Goal: Information Seeking & Learning: Learn about a topic

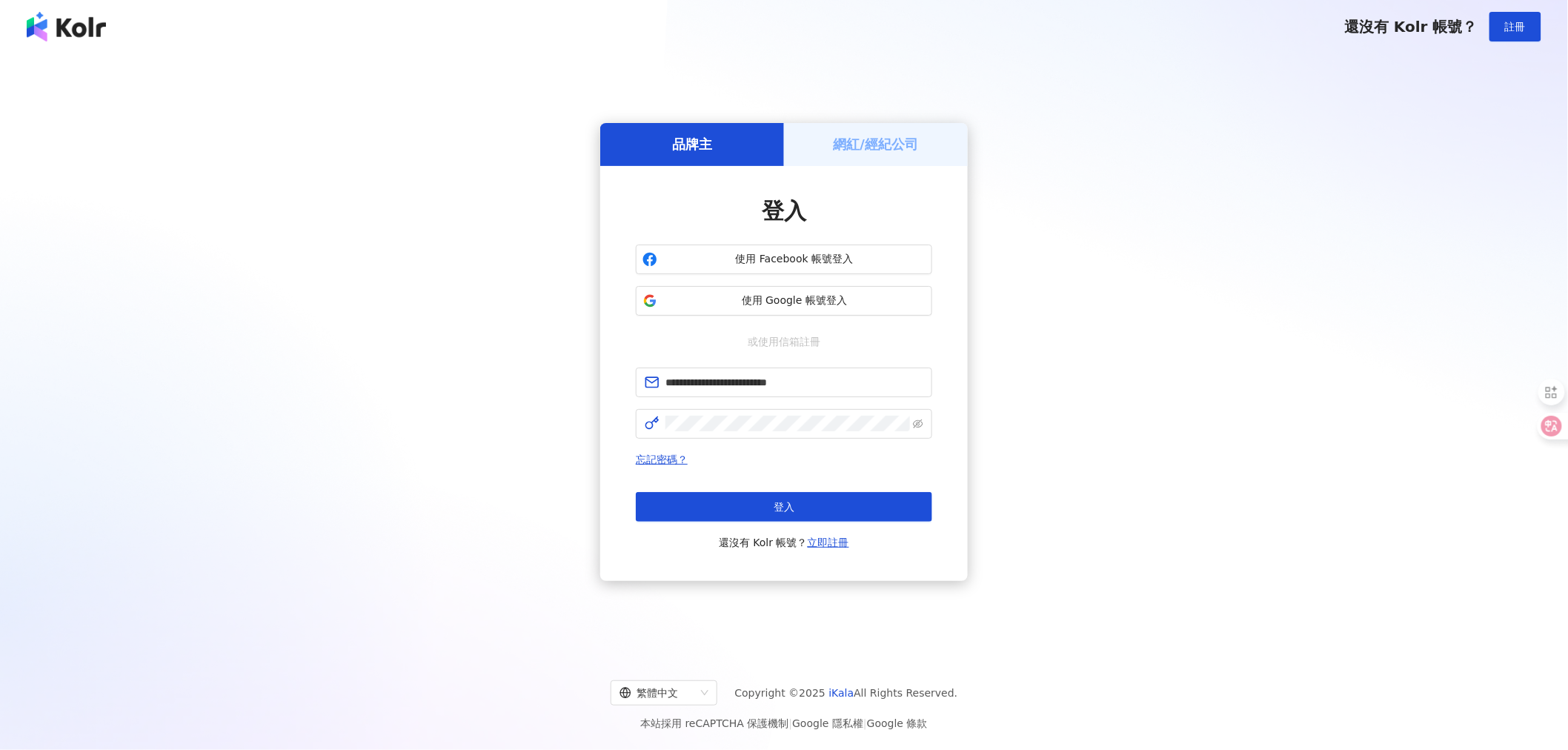
click at [813, 507] on button "登入" at bounding box center [784, 506] width 296 height 29
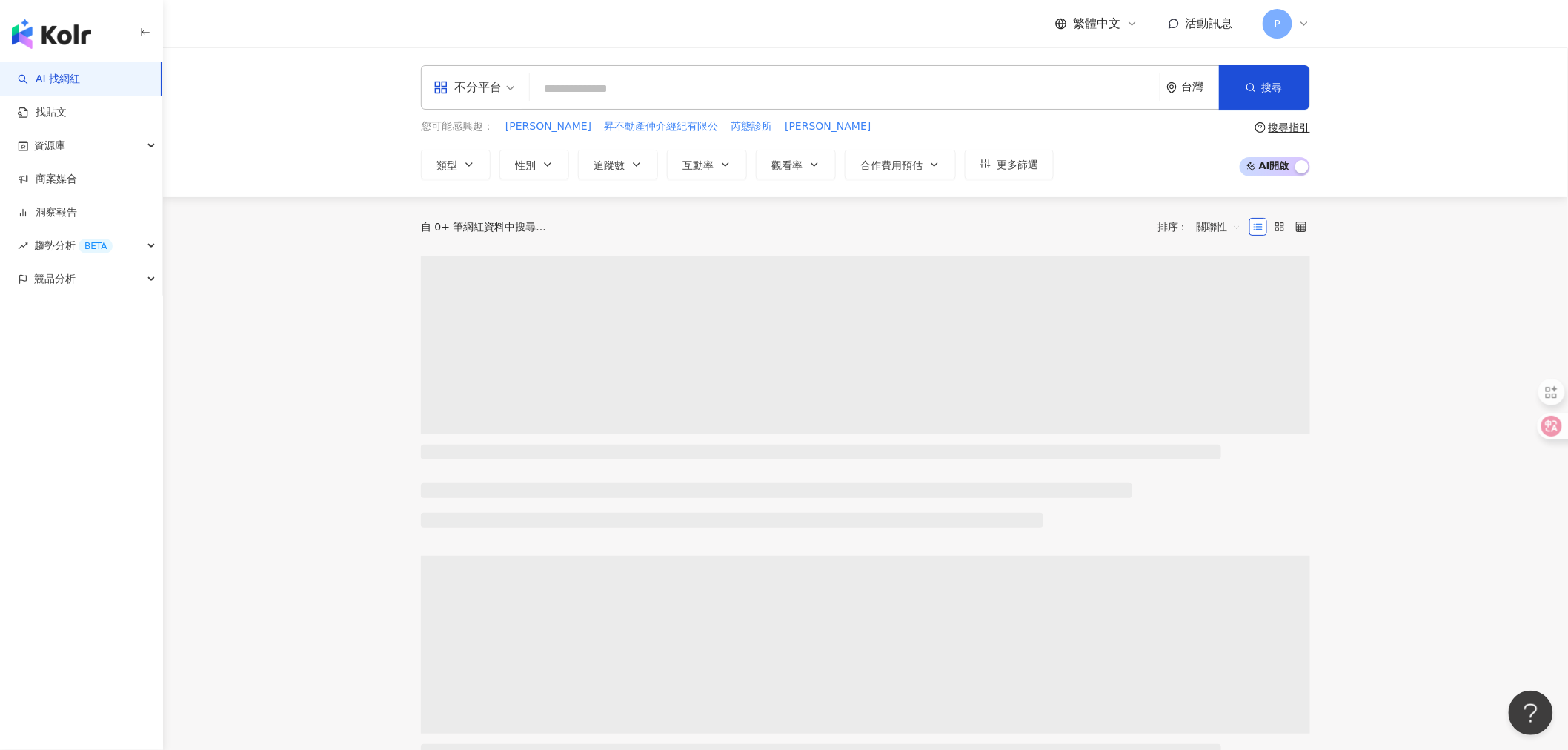
click at [1456, 323] on main "不分平台 台灣 搜尋 您可能感興趣： 郭明泰 昇不動產仲介經紀有限公 芮態診所 謝承翰 類型 性別 追蹤數 互動率 觀看率 合作費用預估 更多篩選 搜尋指引 …" at bounding box center [865, 659] width 1405 height 1225
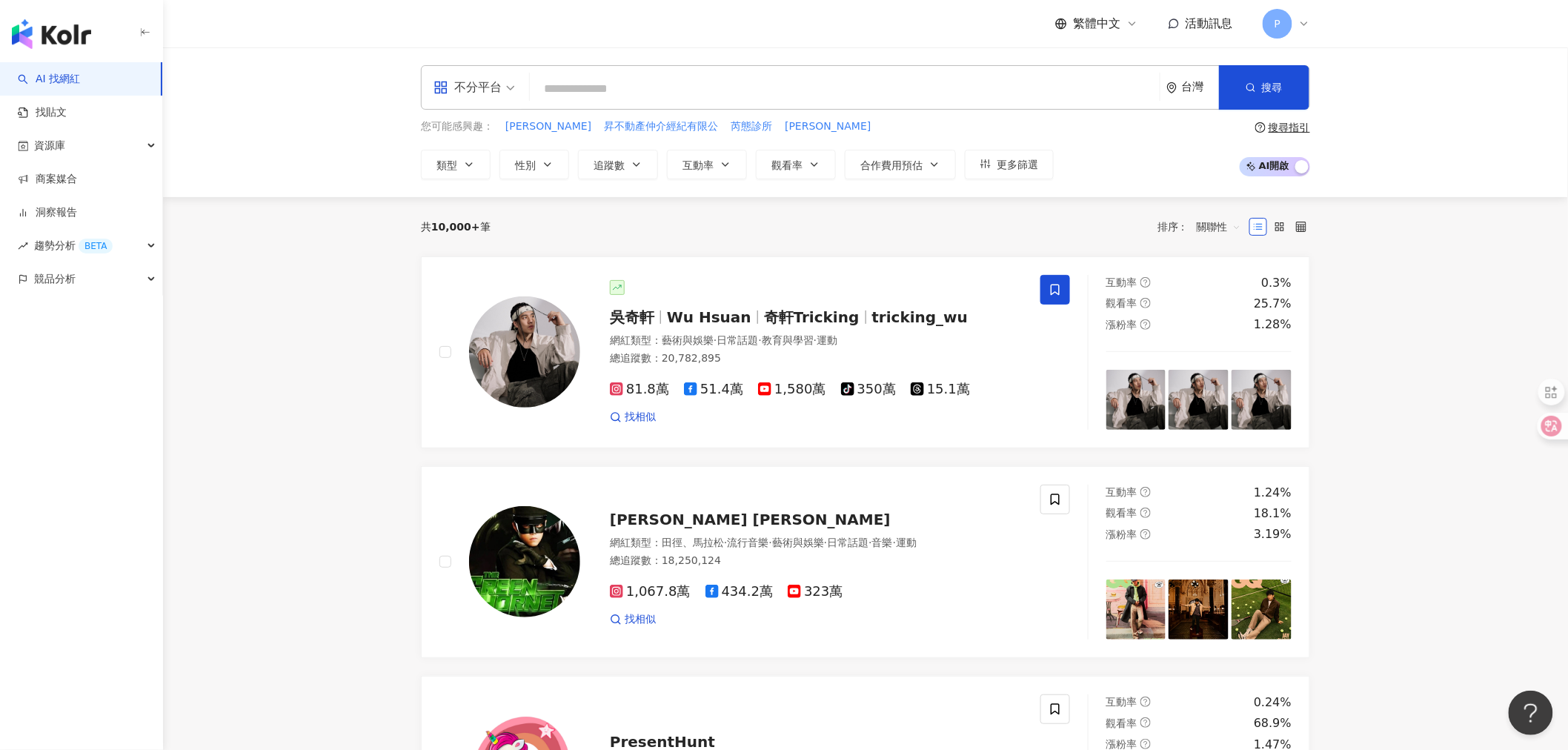
click at [812, 85] on input "search" at bounding box center [844, 89] width 618 height 28
type input "**"
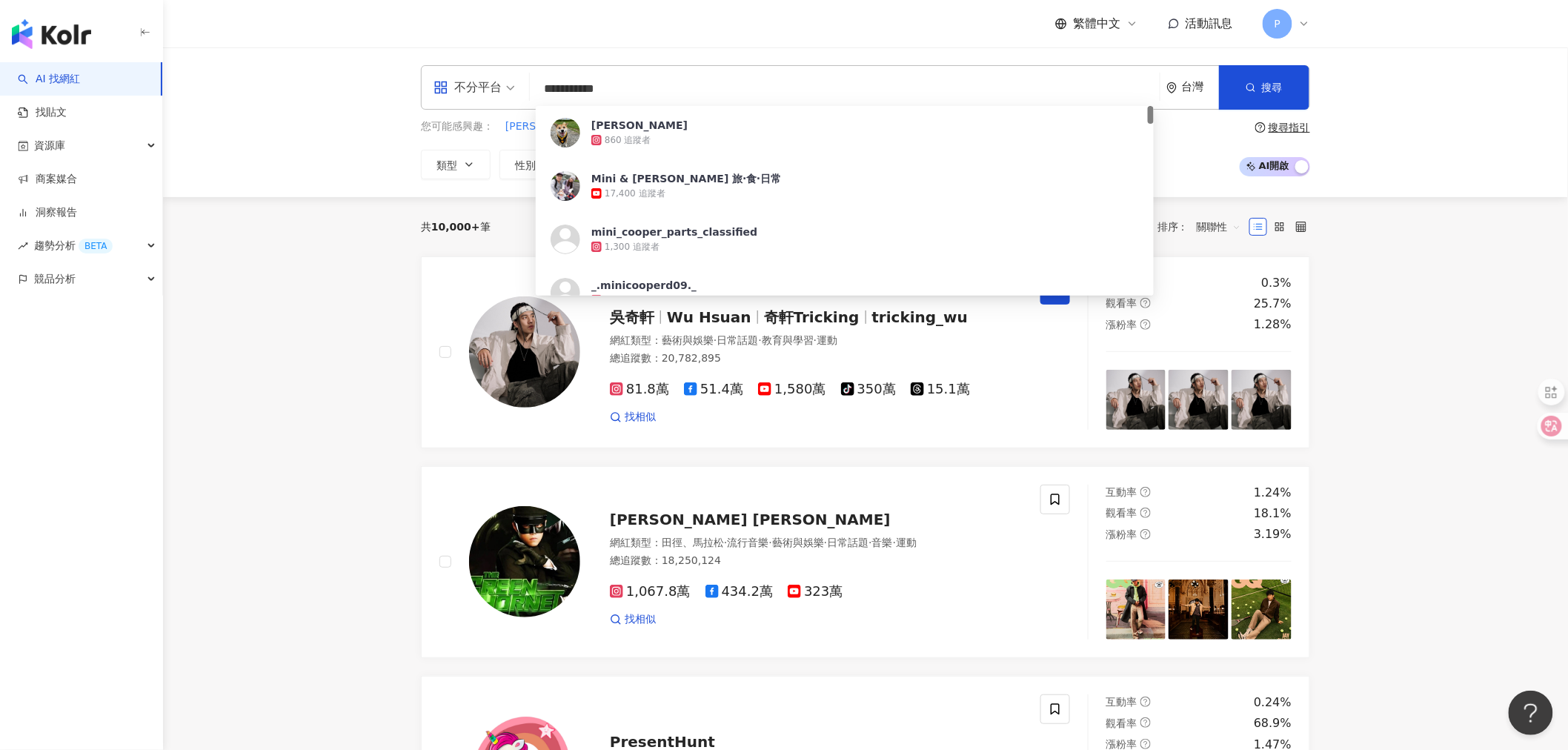
paste input "search"
type input "**********"
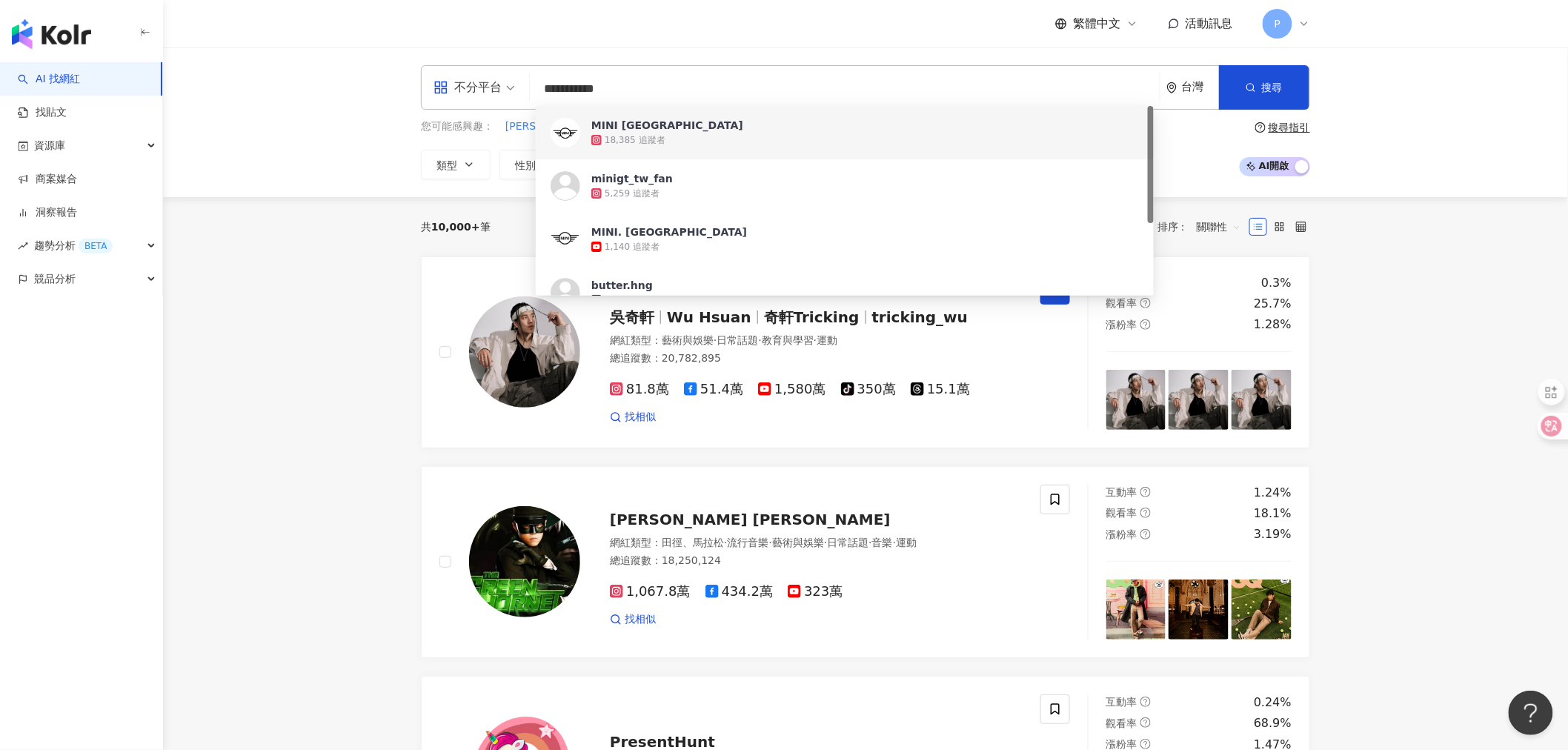
click at [746, 137] on div "18,385 追蹤者" at bounding box center [865, 140] width 547 height 15
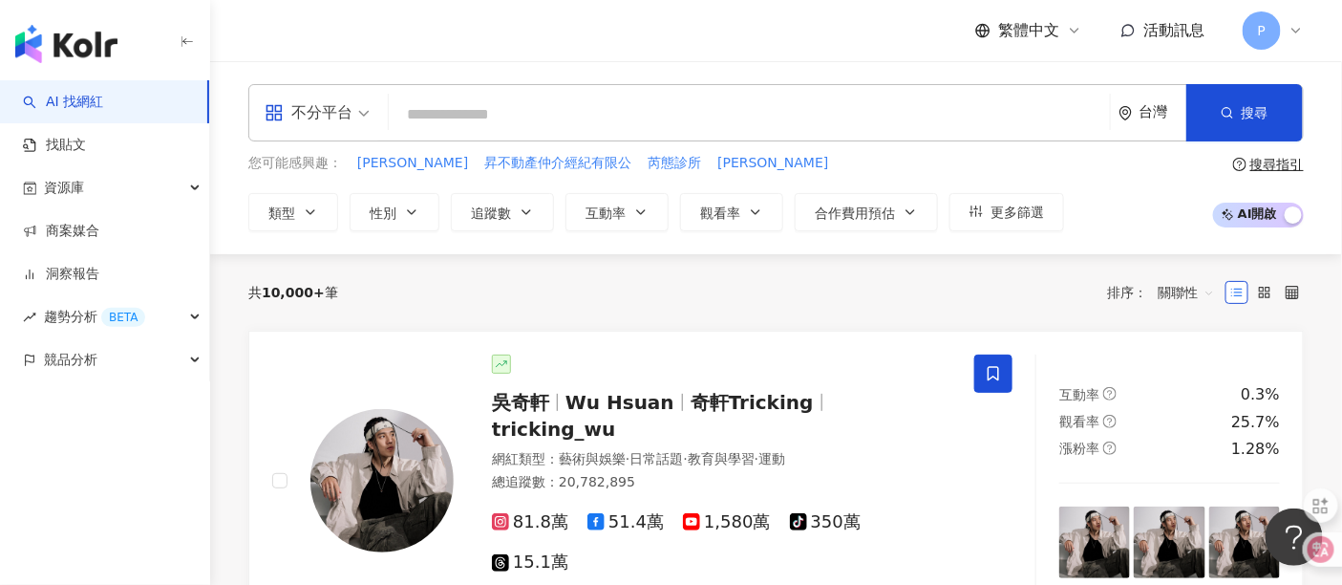
click at [459, 110] on input "search" at bounding box center [750, 115] width 706 height 36
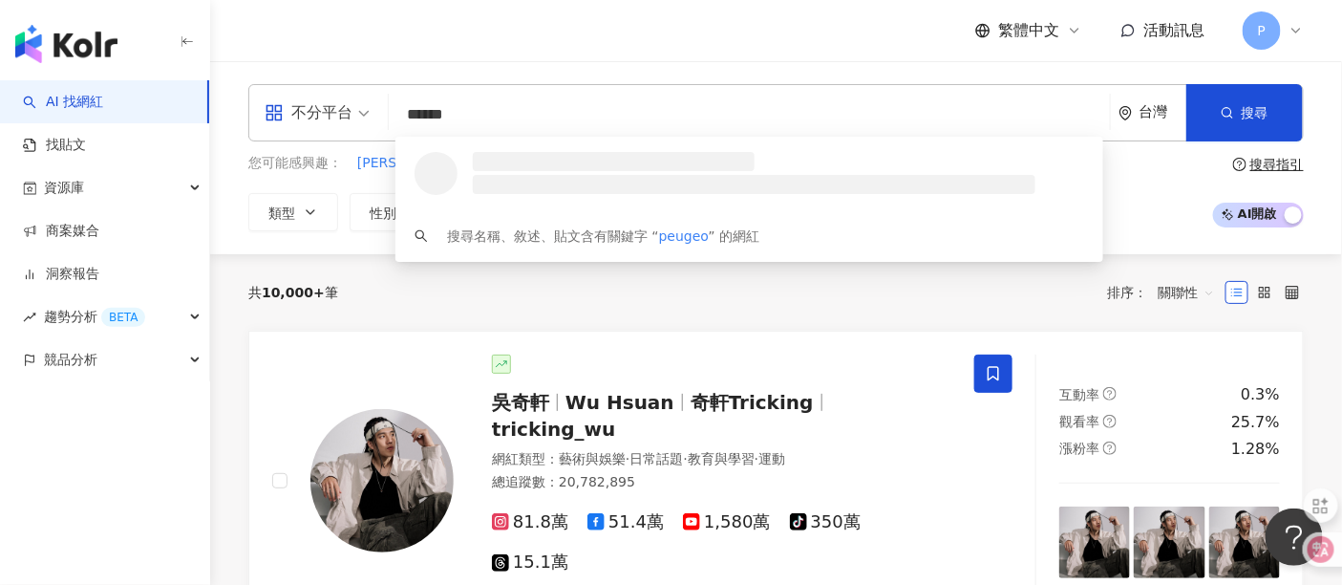
type input "*******"
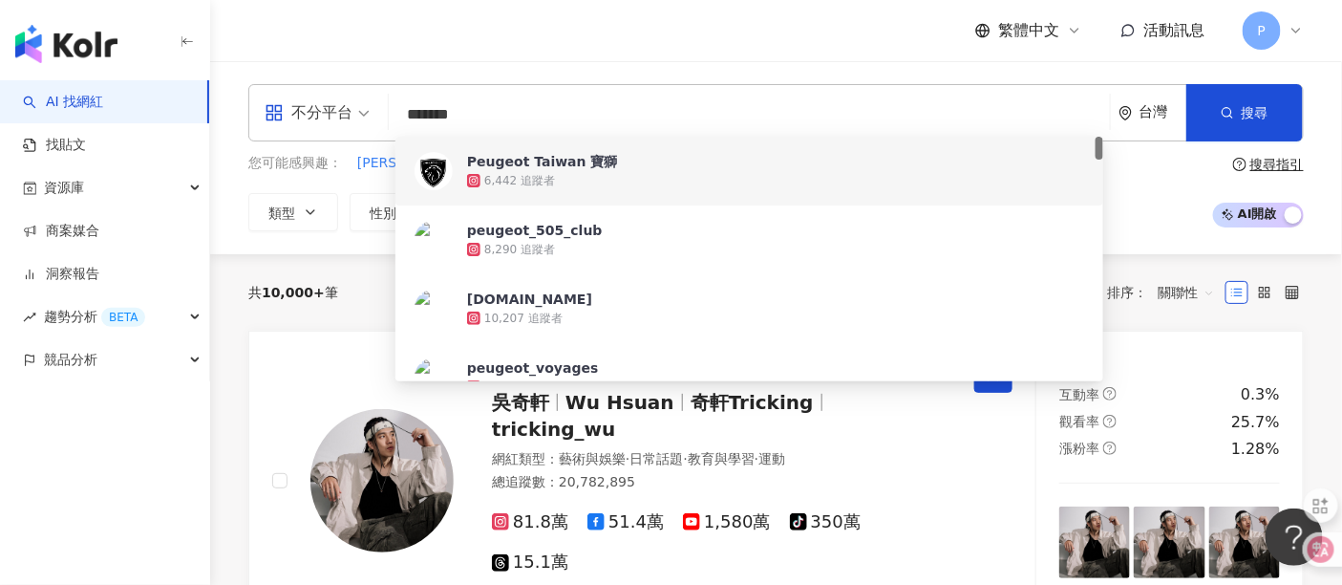
click at [513, 169] on div "Peugeot Taiwan 寶獅" at bounding box center [542, 161] width 151 height 19
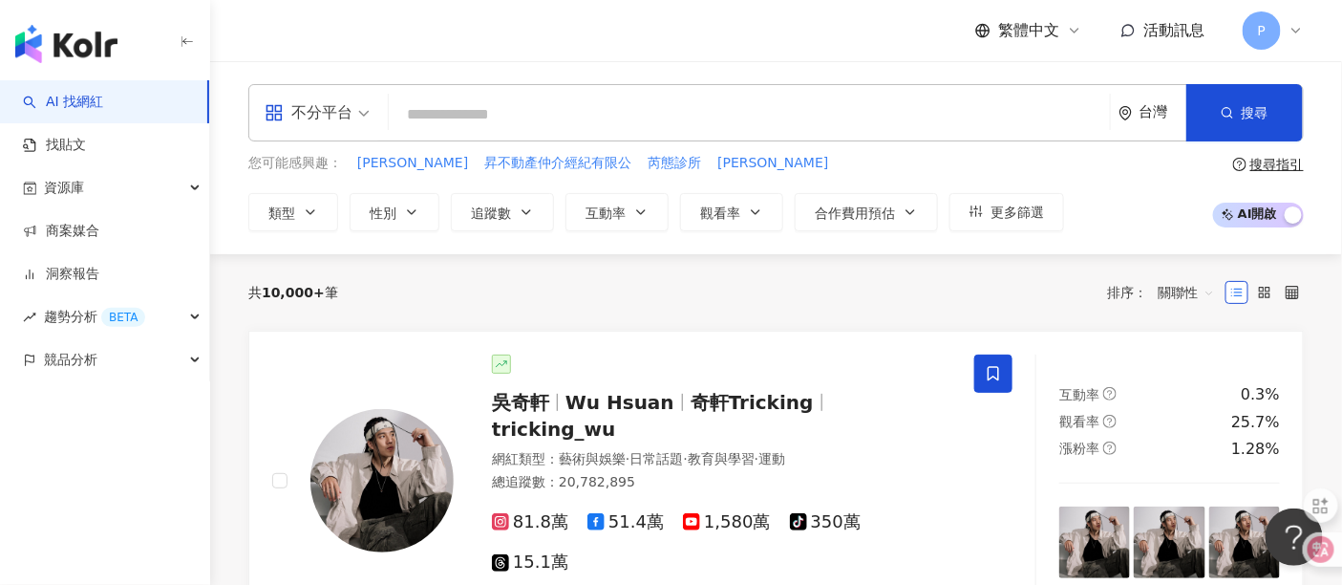
click at [575, 107] on input "search" at bounding box center [750, 115] width 706 height 36
click at [625, 402] on span "Wu Hsuan" at bounding box center [620, 402] width 109 height 23
click at [594, 111] on input "search" at bounding box center [750, 115] width 706 height 36
type input "*"
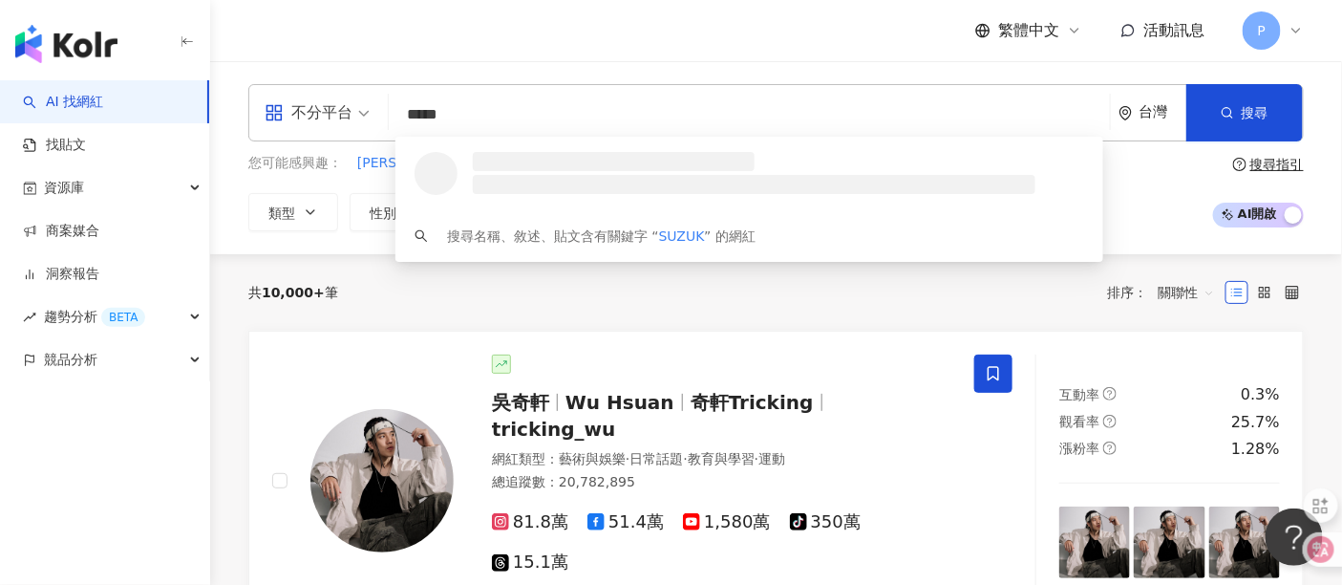
type input "******"
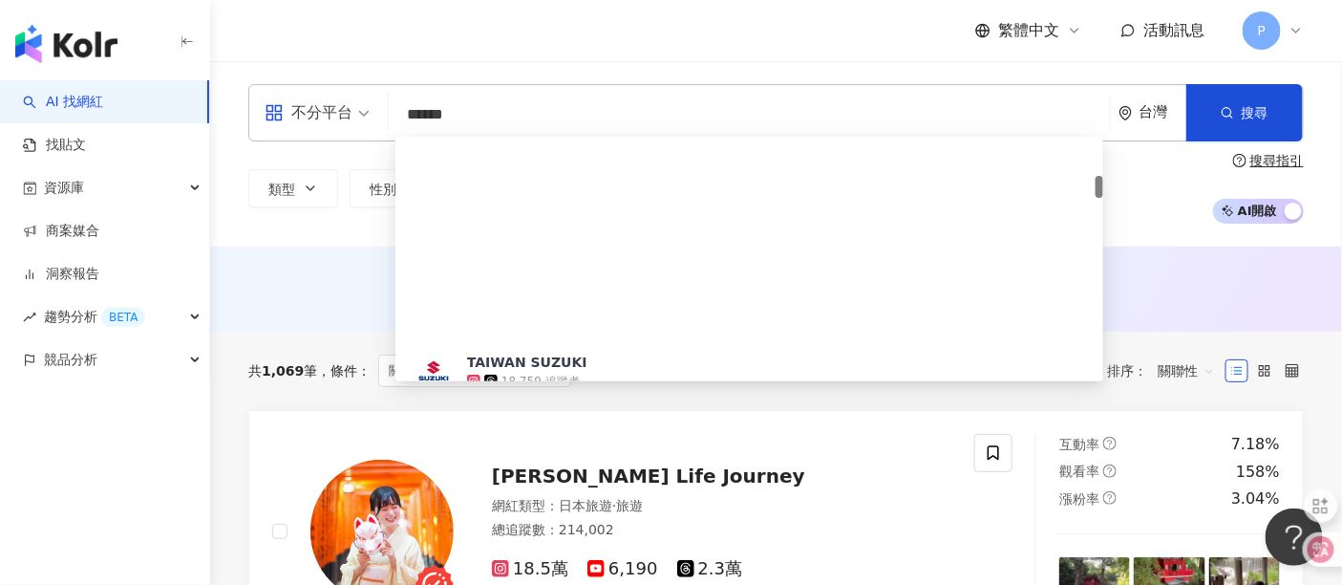
scroll to position [424, 0]
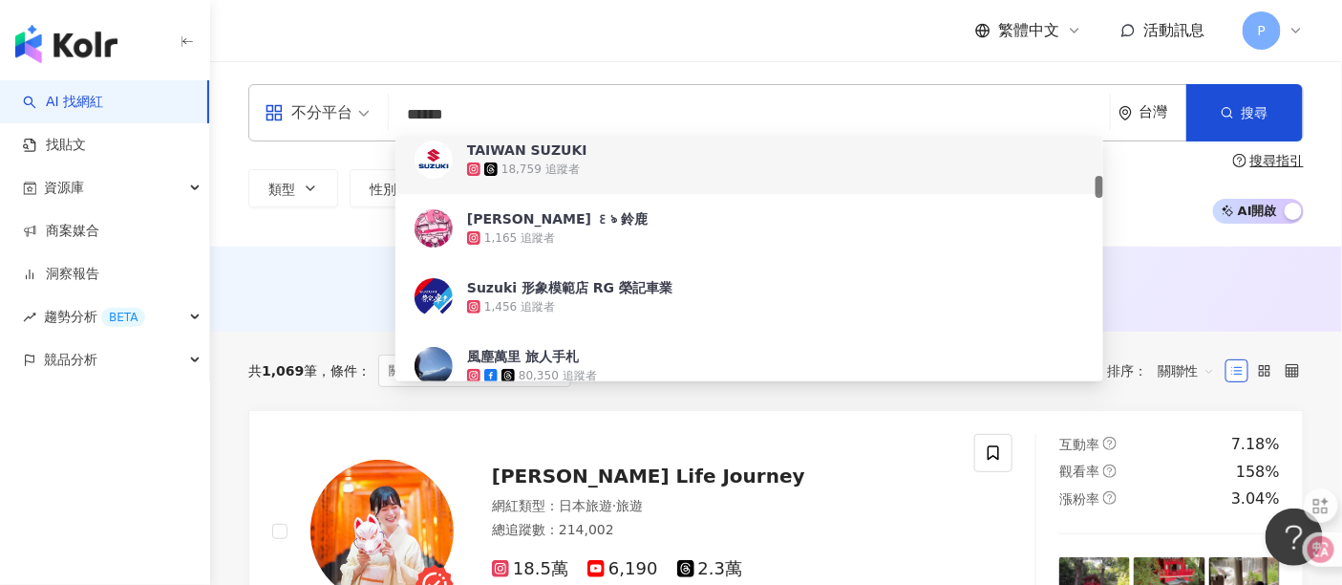
click at [545, 165] on div "18,759 追蹤者" at bounding box center [541, 169] width 78 height 16
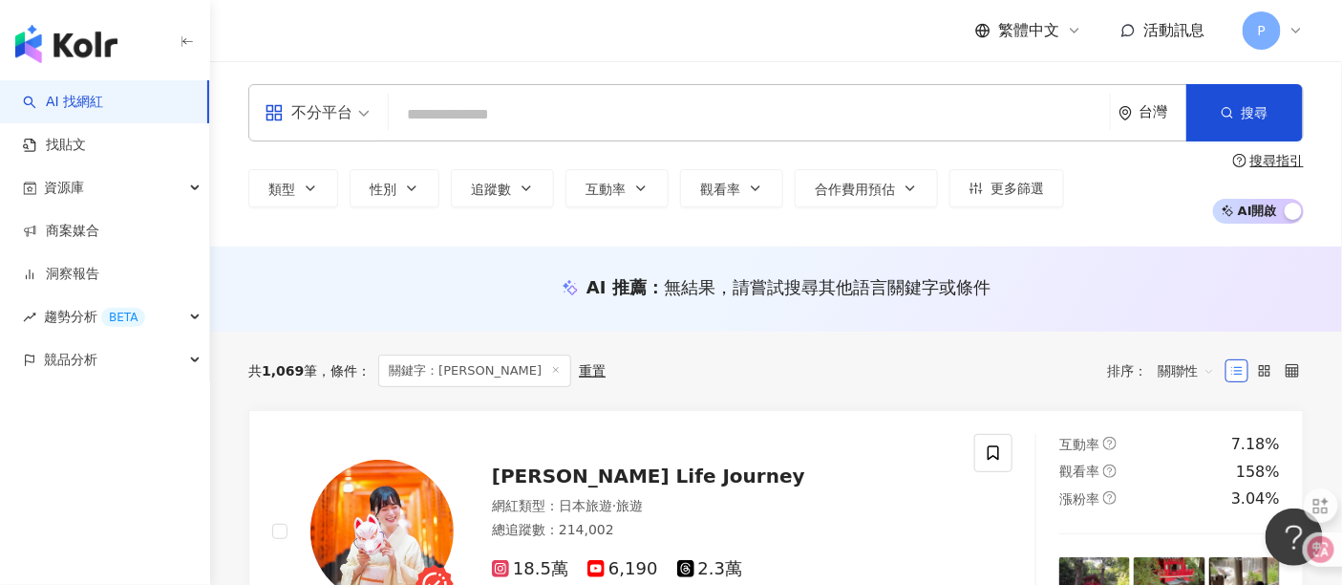
click at [465, 111] on input "search" at bounding box center [750, 115] width 706 height 36
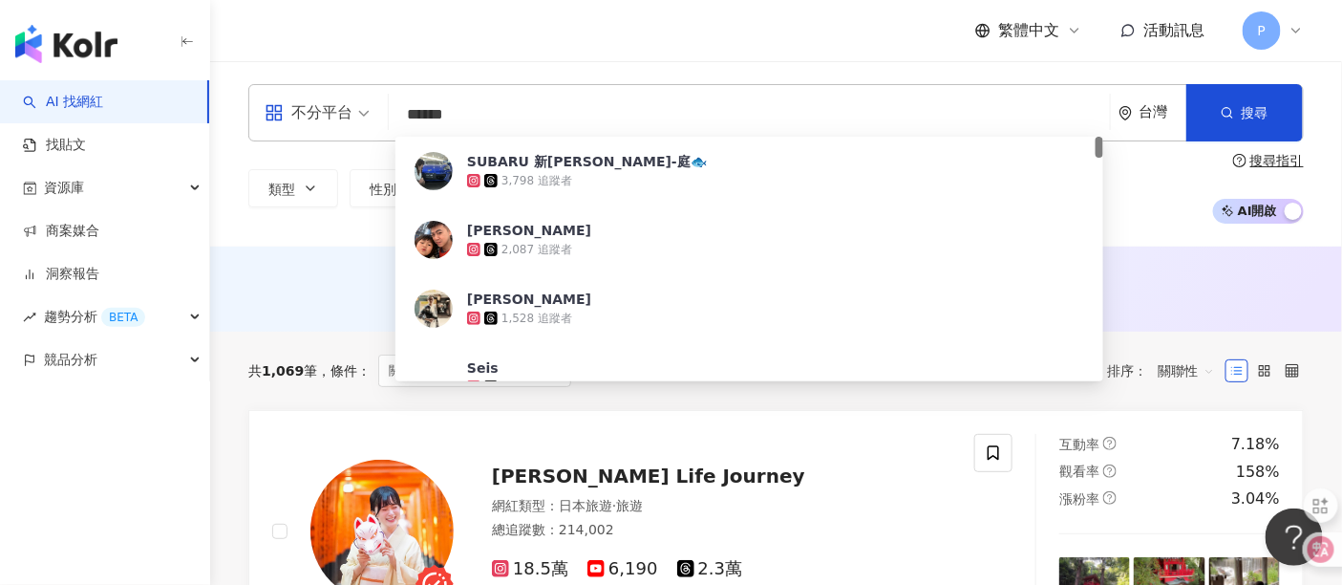
scroll to position [0, 0]
click at [479, 103] on input "******" at bounding box center [750, 115] width 706 height 36
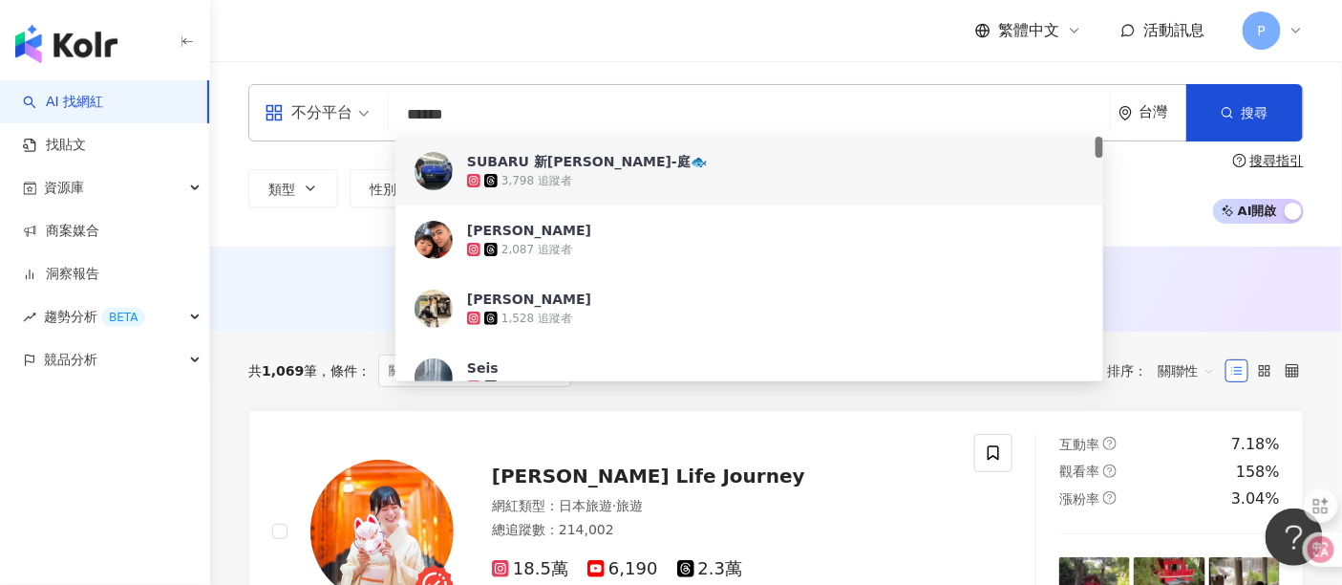
click at [411, 118] on input "******" at bounding box center [750, 115] width 706 height 36
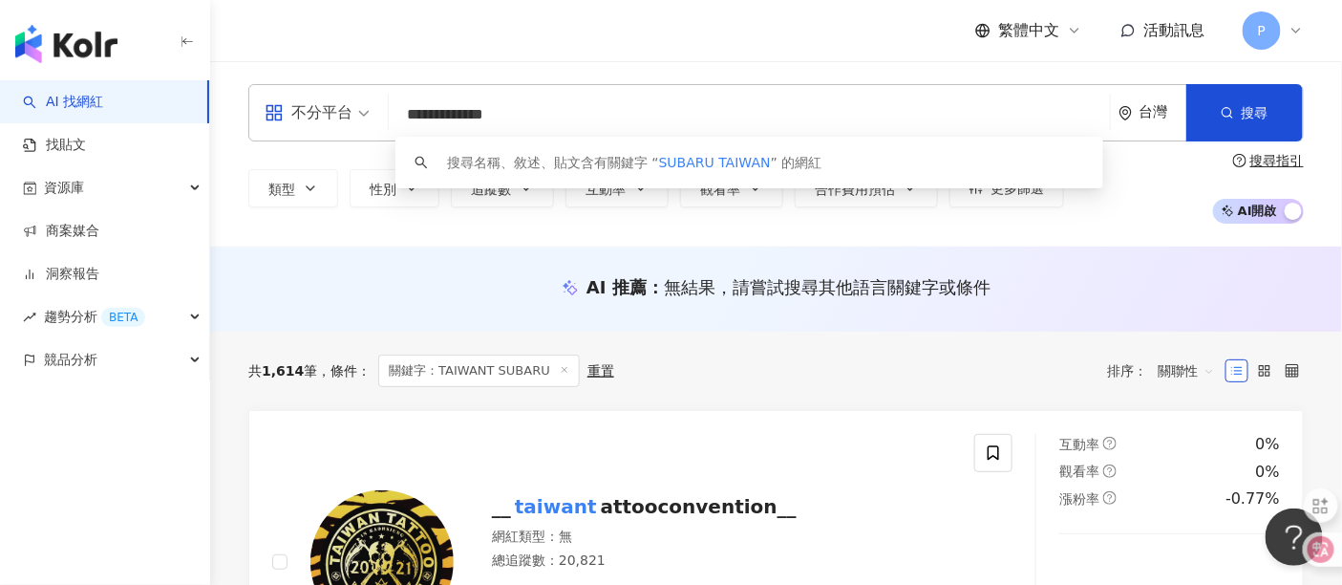
paste input "**********"
click at [577, 111] on input "**********" at bounding box center [750, 115] width 706 height 36
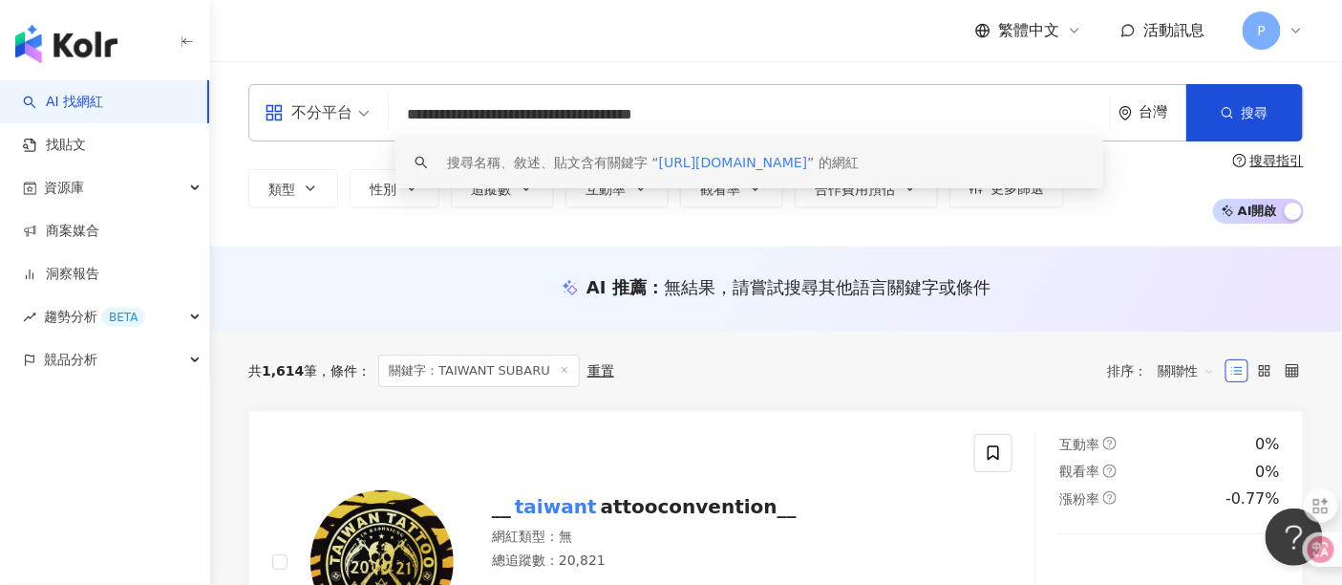
type input "**********"
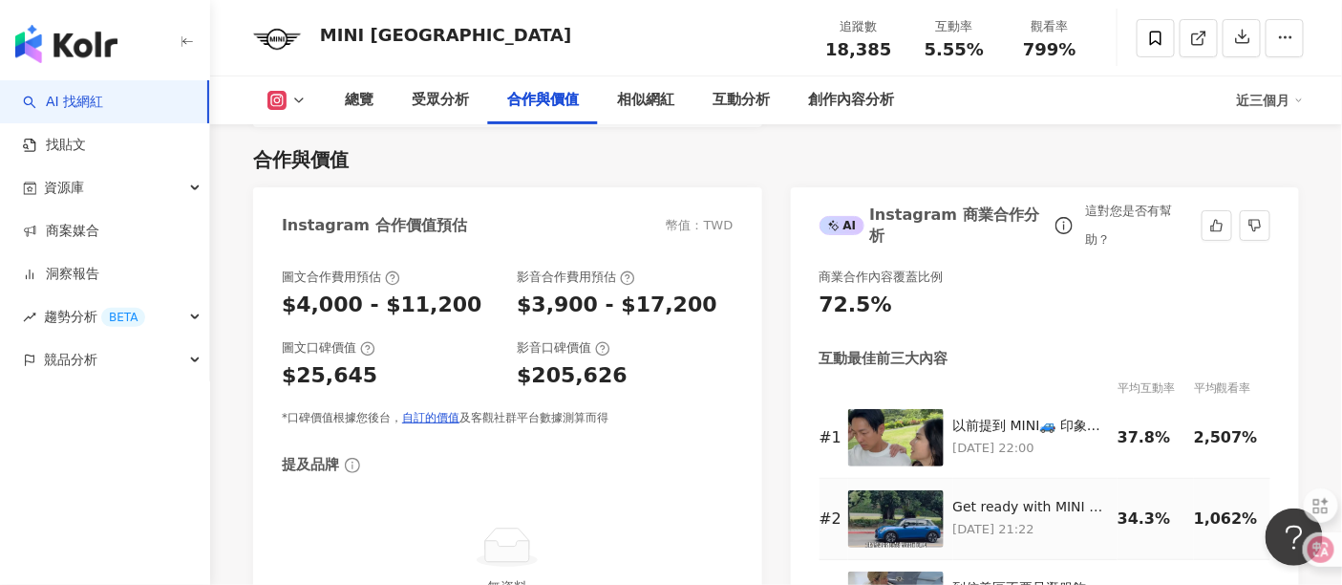
scroll to position [2653, 0]
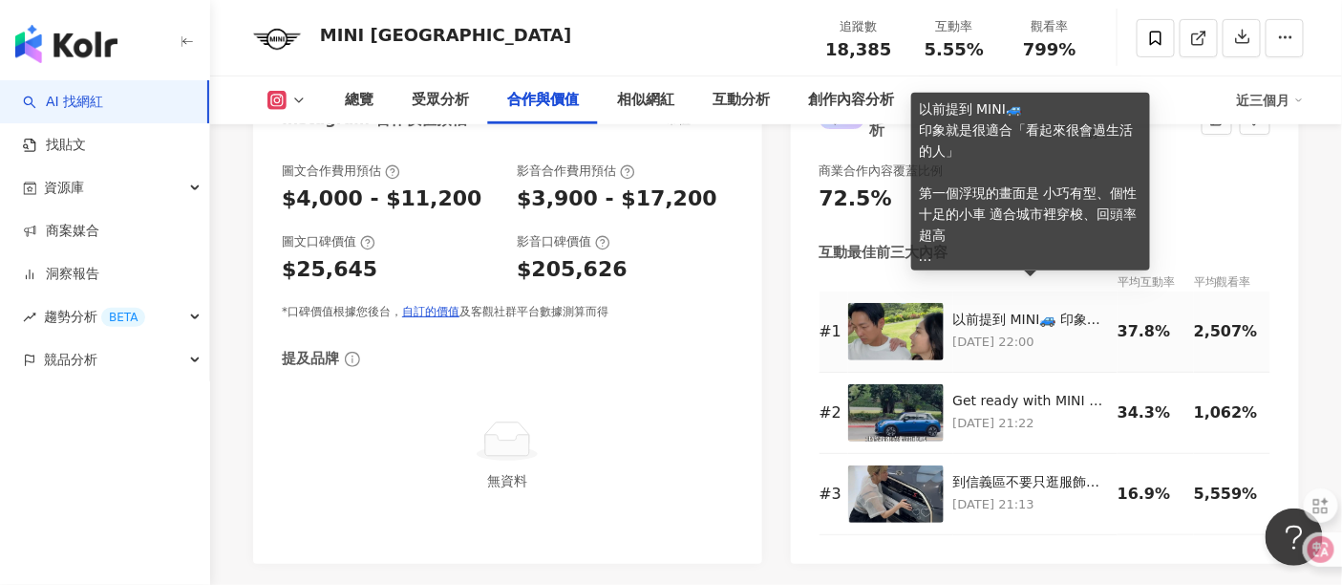
click at [1005, 311] on div "以前提到 MINI🚙 印象就是很適合「看起來很會過生活的人」 第一個浮現的畫面是 小巧有型、個性十足的小車 適合城市裡穿梭、回頭率超高 這次試駕全新第五代 M…" at bounding box center [1032, 320] width 156 height 19
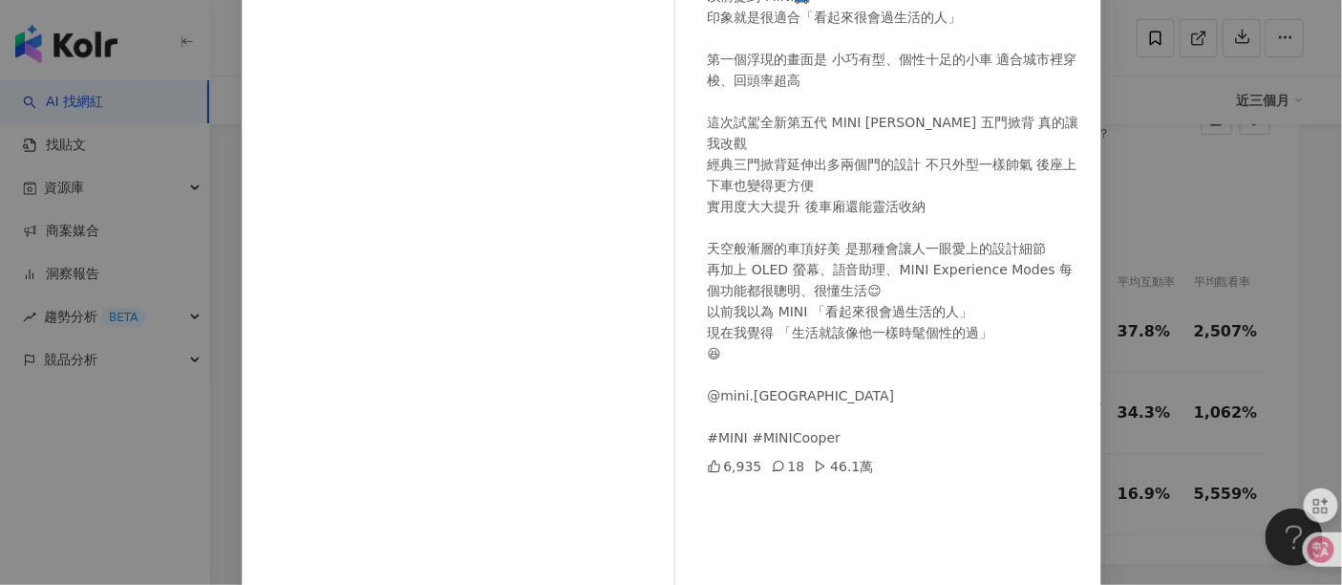
scroll to position [106, 0]
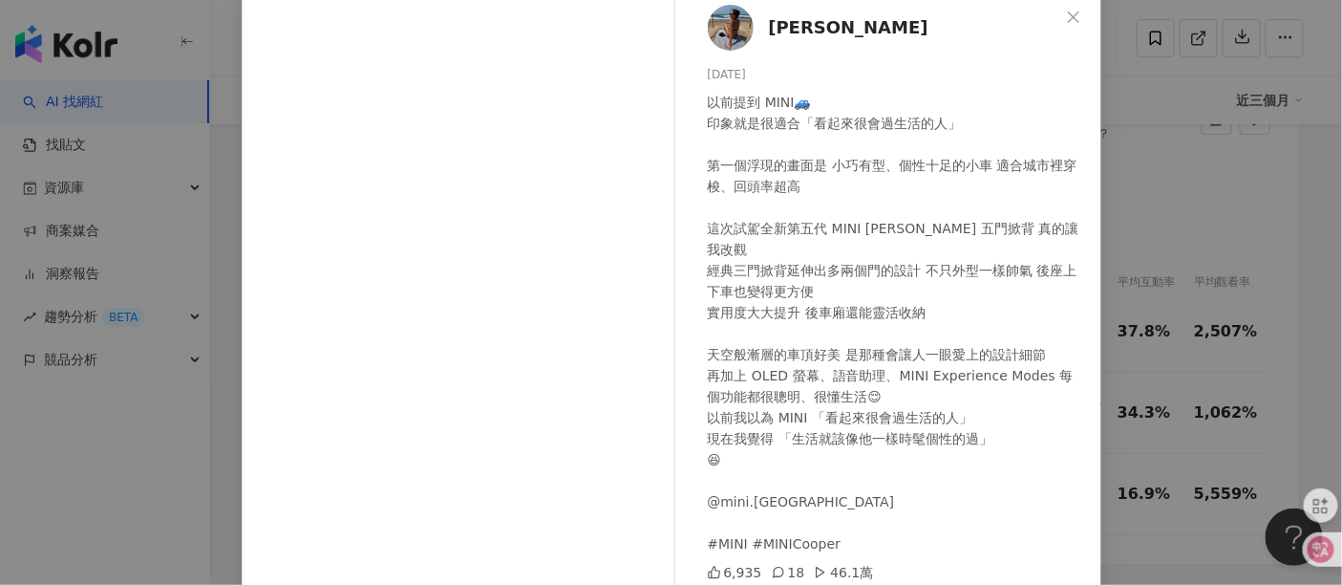
click at [847, 278] on div "以前提到 MINI🚙 印象就是很適合「看起來很會過生活的人」 第一個浮現的畫面是 小巧有型、個性十足的小車 適合城市裡穿梭、回頭率超高 這次試駕全新第五代 M…" at bounding box center [897, 323] width 378 height 462
click at [810, 287] on div "以前提到 MINI🚙 印象就是很適合「看起來很會過生活的人」 第一個浮現的畫面是 小巧有型、個性十足的小車 適合城市裡穿梭、回頭率超高 這次試駕全新第五代 M…" at bounding box center [897, 323] width 378 height 462
drag, startPoint x: 786, startPoint y: 298, endPoint x: 890, endPoint y: 357, distance: 119.0
click at [922, 293] on div "以前提到 MINI🚙 印象就是很適合「看起來很會過生活的人」 第一個浮現的畫面是 小巧有型、個性十足的小車 適合城市裡穿梭、回頭率超高 這次試駕全新第五代 M…" at bounding box center [897, 323] width 378 height 462
click at [1152, 531] on div "中川秀美 2025/7/11 以前提到 MINI🚙 印象就是很適合「看起來很會過生活的人」 第一個浮現的畫面是 小巧有型、個性十足的小車 適合城市裡穿梭、回頭…" at bounding box center [671, 292] width 1342 height 585
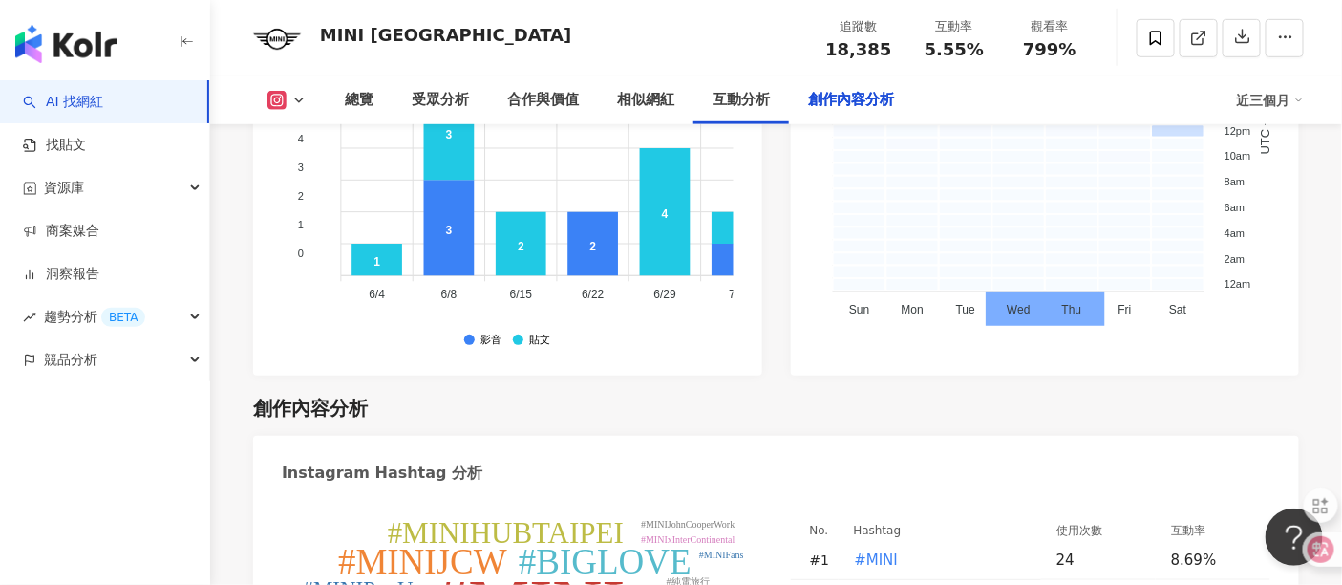
scroll to position [6688, 0]
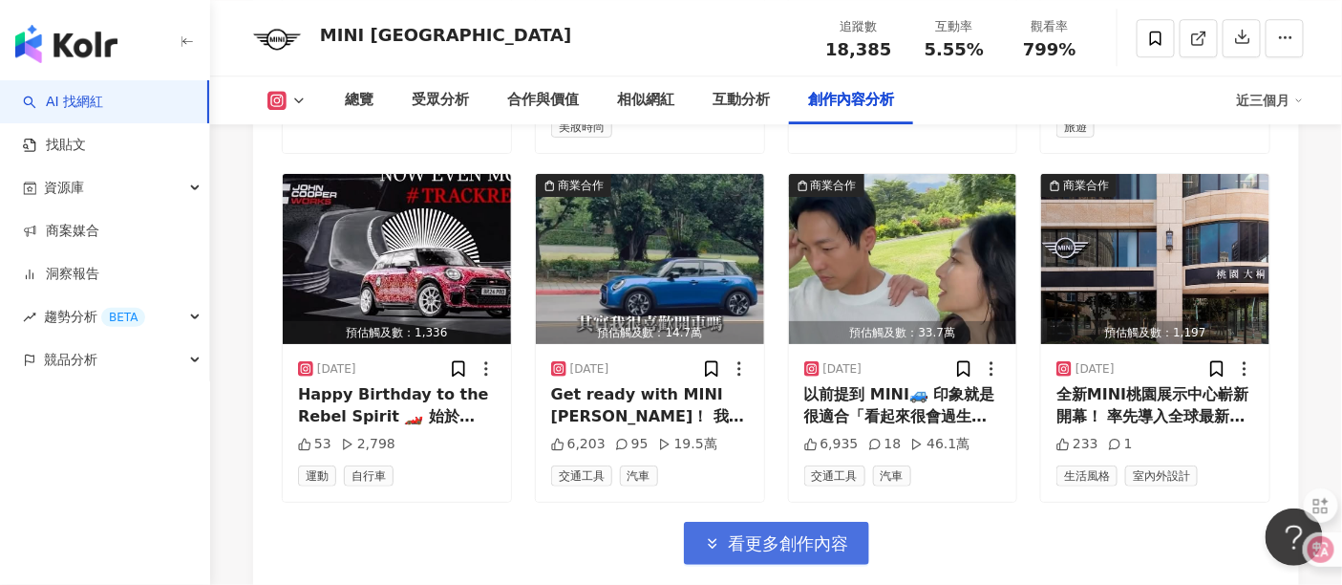
click at [841, 522] on button "看更多創作內容" at bounding box center [776, 543] width 185 height 43
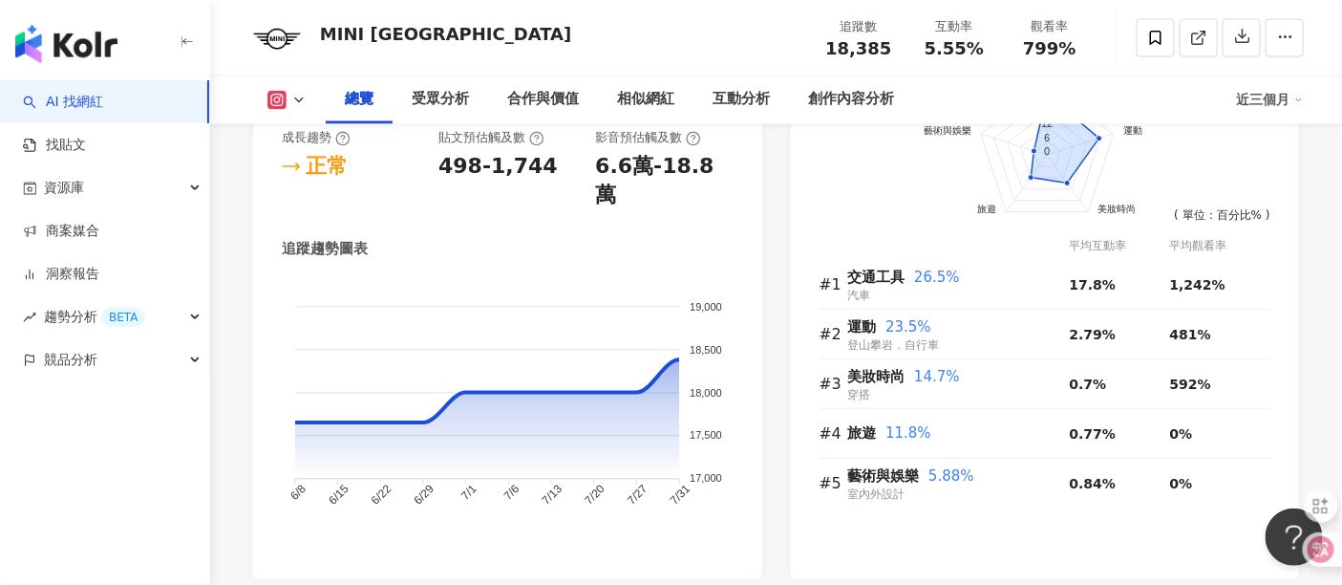
scroll to position [0, 0]
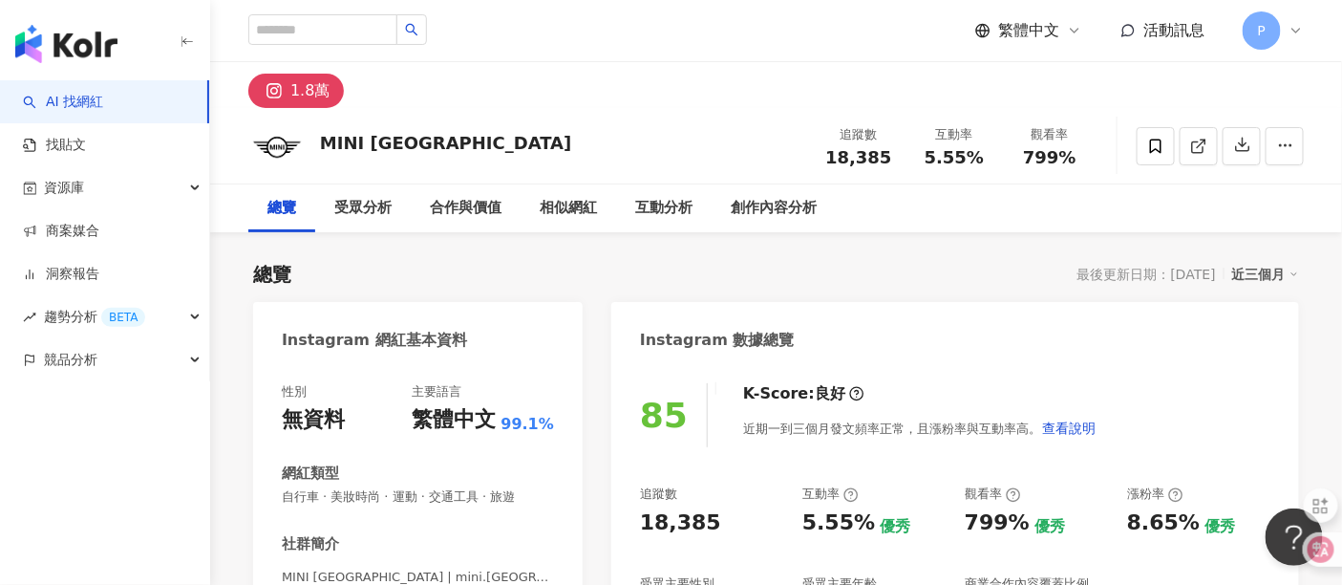
drag, startPoint x: 732, startPoint y: 440, endPoint x: 813, endPoint y: 1, distance: 447.0
click at [570, 265] on div "總覽 最後更新日期：2025/8/1 近三個月" at bounding box center [776, 274] width 1046 height 27
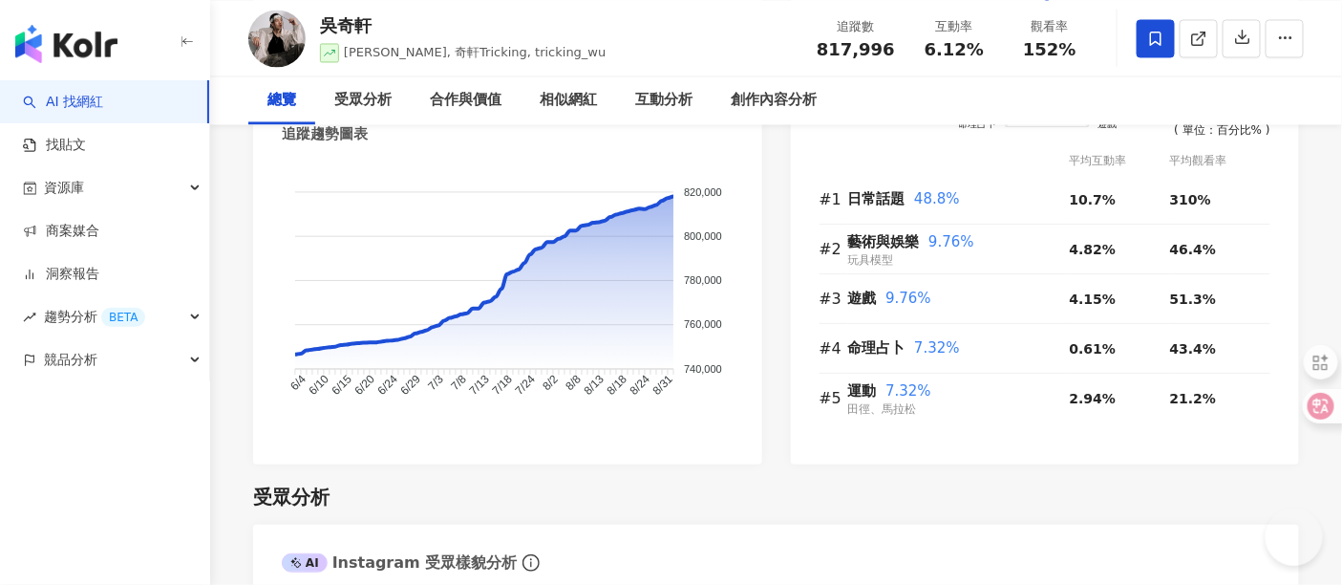
scroll to position [1253, 0]
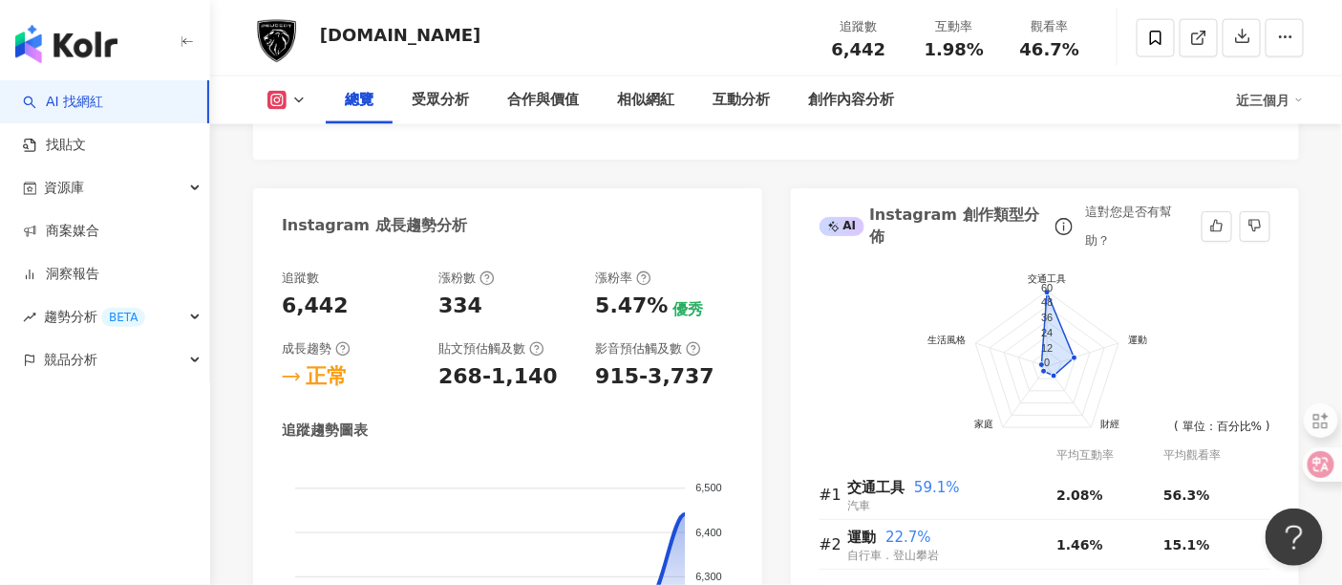
scroll to position [1168, 0]
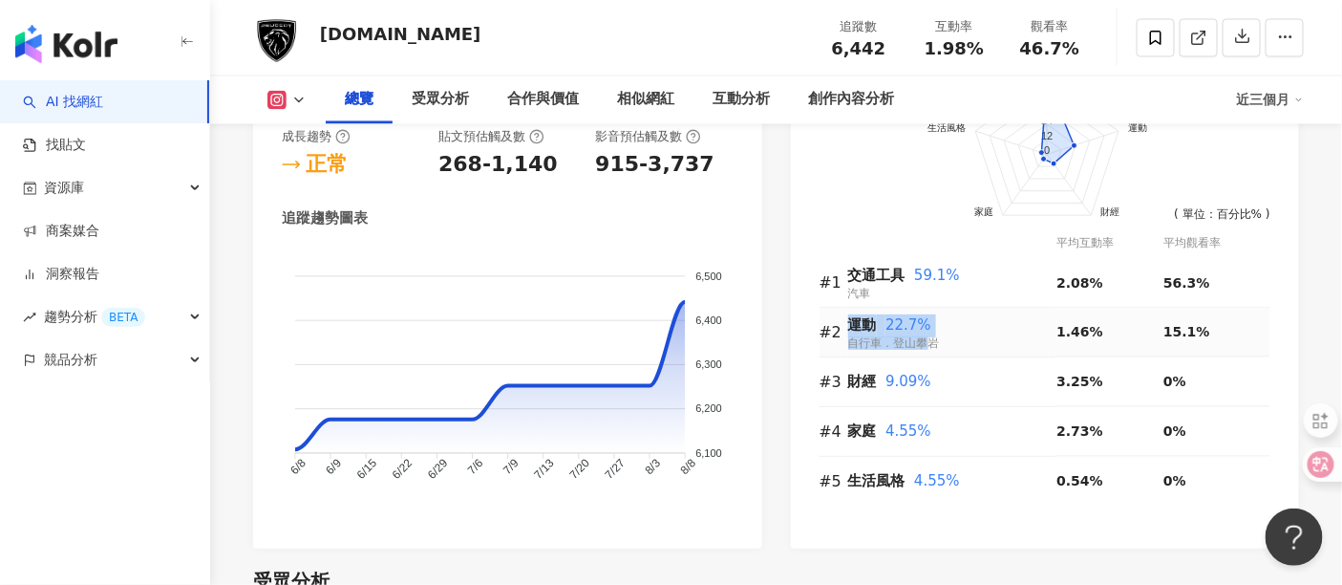
drag, startPoint x: 890, startPoint y: 348, endPoint x: 933, endPoint y: 354, distance: 43.4
click at [933, 354] on tr "#2 運動 22.7% 自行車．登山攀岩 1.46% 15.1%" at bounding box center [1046, 333] width 452 height 50
click at [983, 523] on div "前往申請試用方案解鎖 ( 立即註冊 ) 交通工具 運動 財經 家庭 生活風格 60 48 36 24 12 0 ( 單位：百分比% ) 平均互動率 平均觀看率…" at bounding box center [1045, 293] width 509 height 510
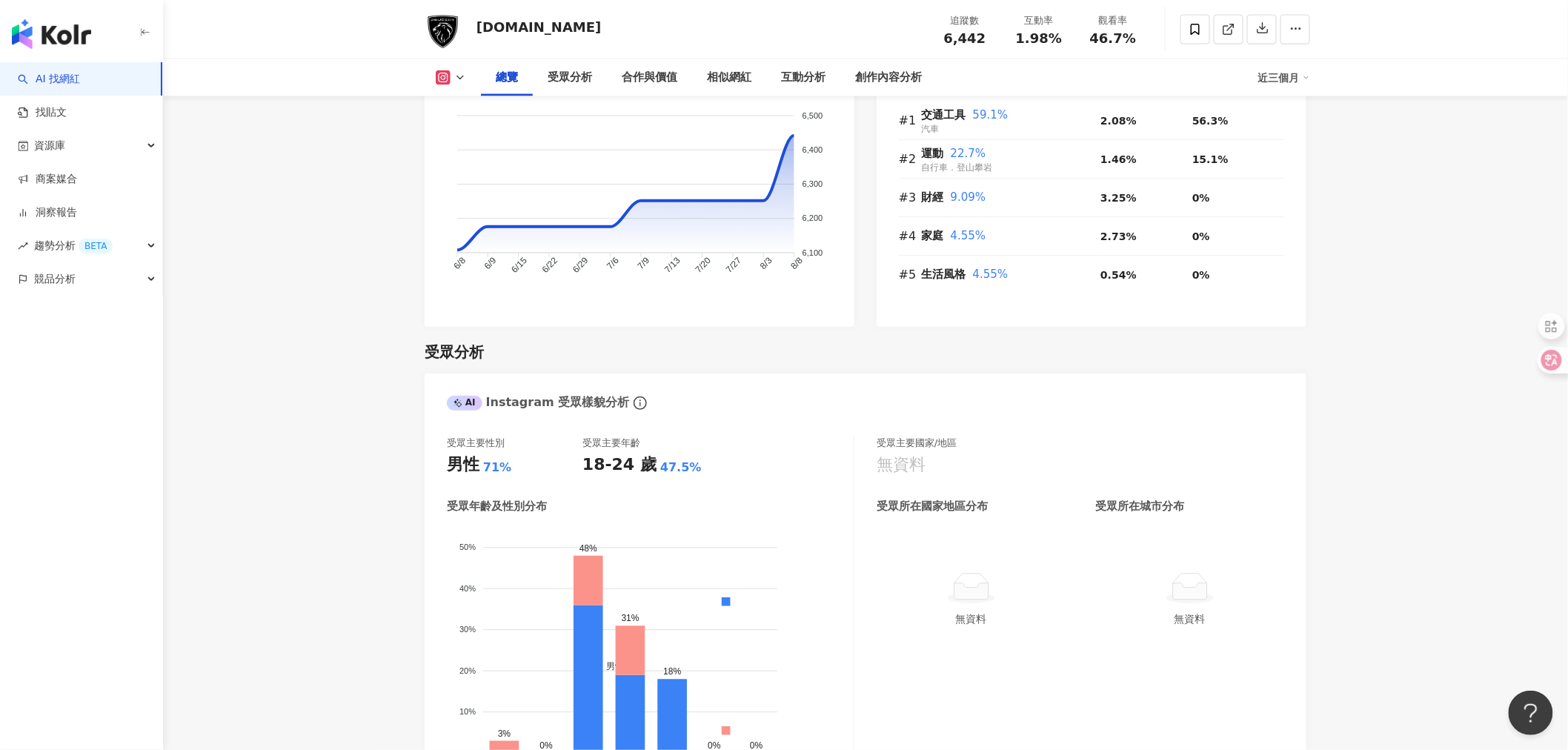
scroll to position [973, 0]
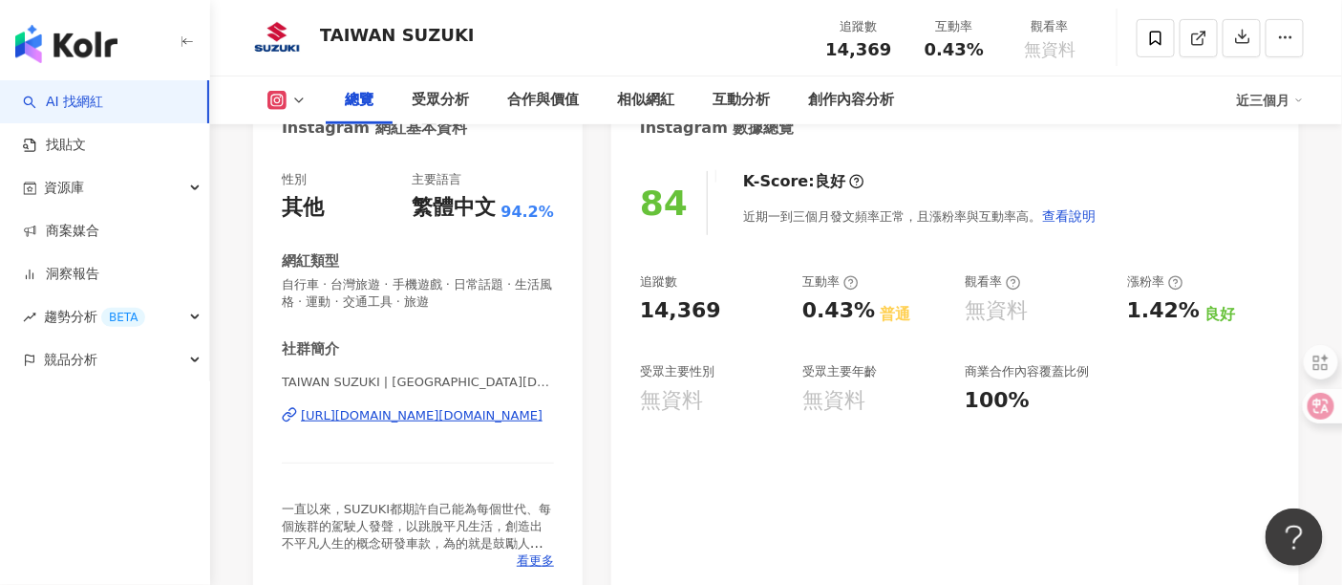
scroll to position [106, 0]
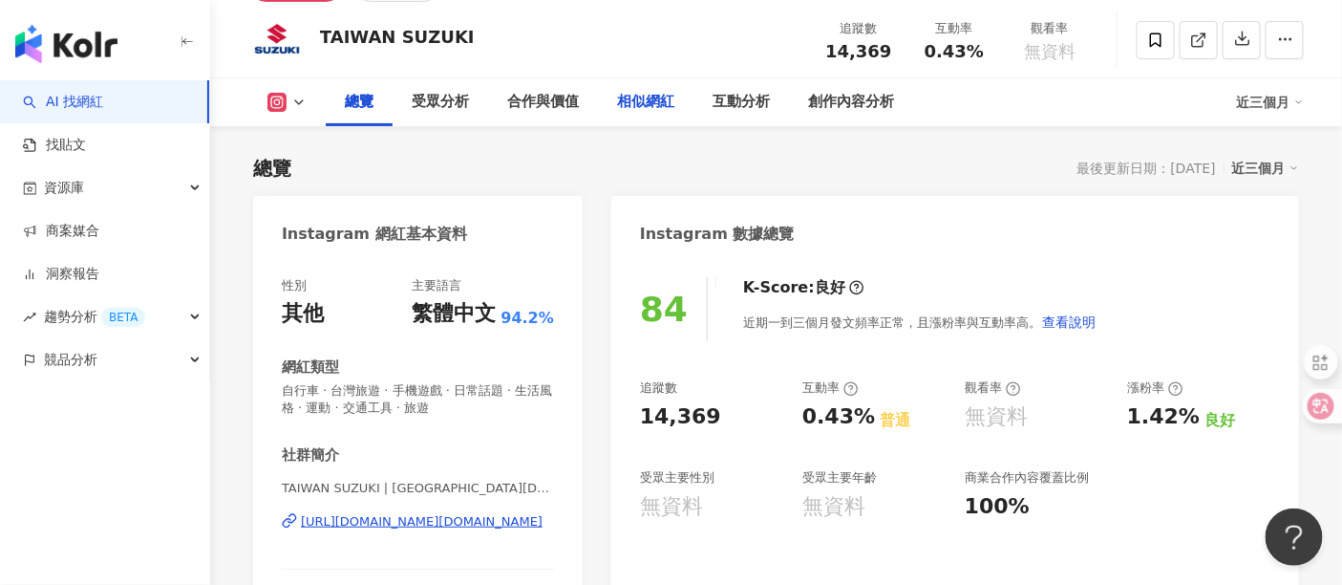
click at [642, 101] on div "相似網紅" at bounding box center [645, 102] width 57 height 23
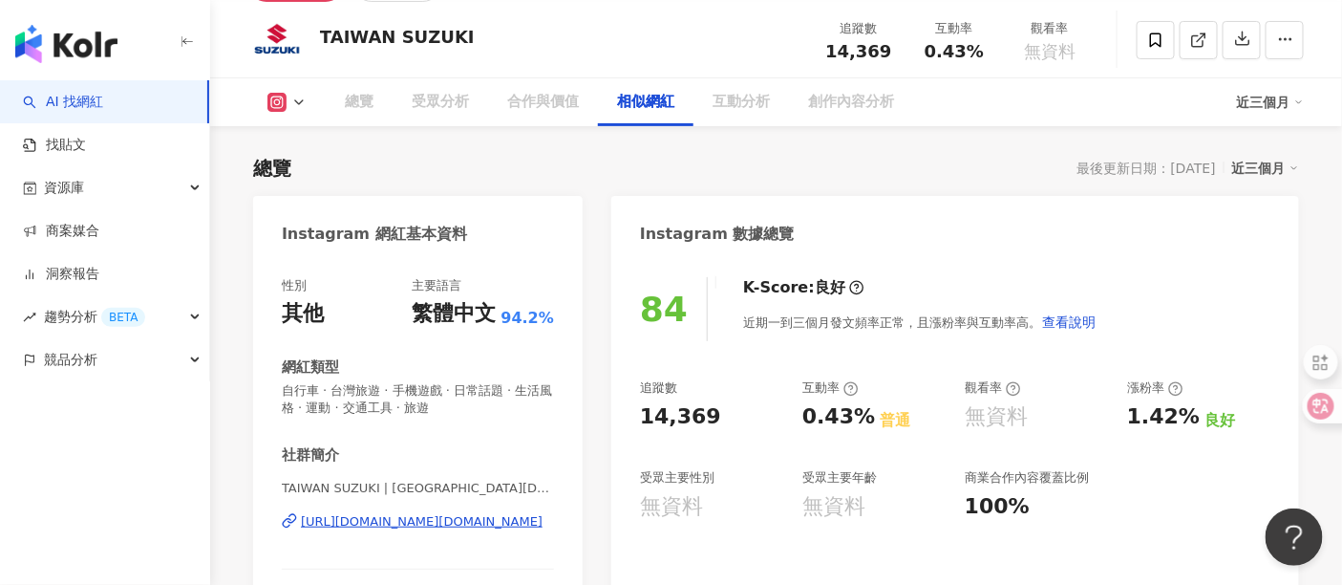
scroll to position [2888, 0]
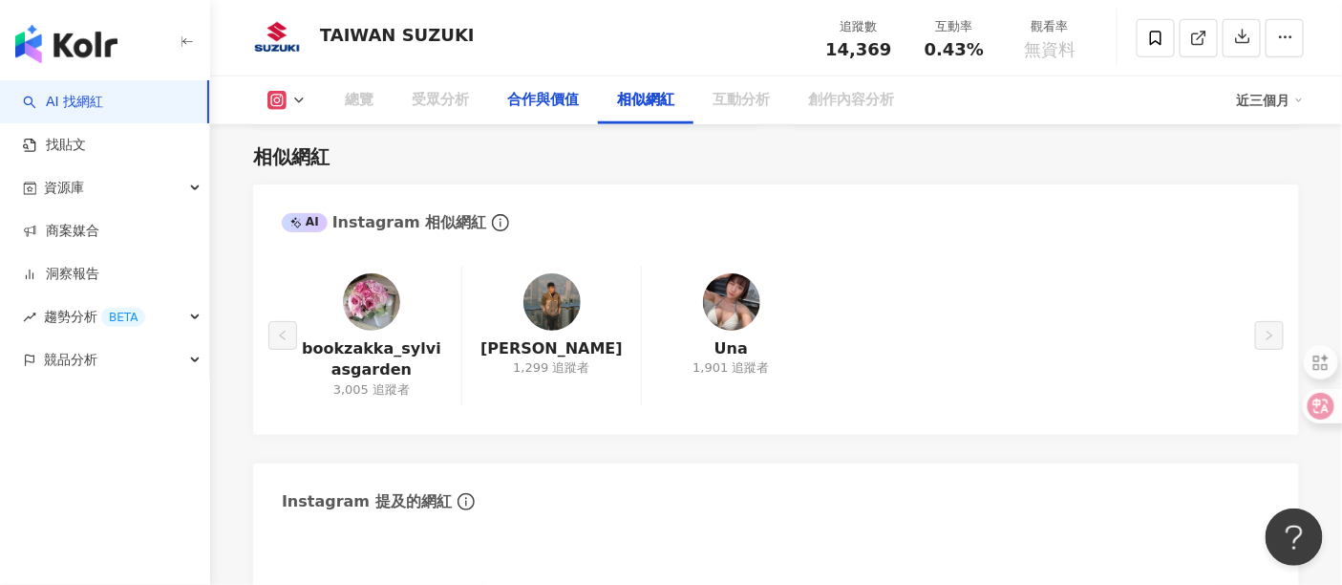
click at [559, 101] on div "合作與價值" at bounding box center [543, 100] width 72 height 23
click at [443, 105] on div "受眾分析" at bounding box center [440, 100] width 57 height 23
drag, startPoint x: 543, startPoint y: 95, endPoint x: 398, endPoint y: 93, distance: 144.3
click at [543, 95] on div "合作與價值" at bounding box center [543, 100] width 72 height 23
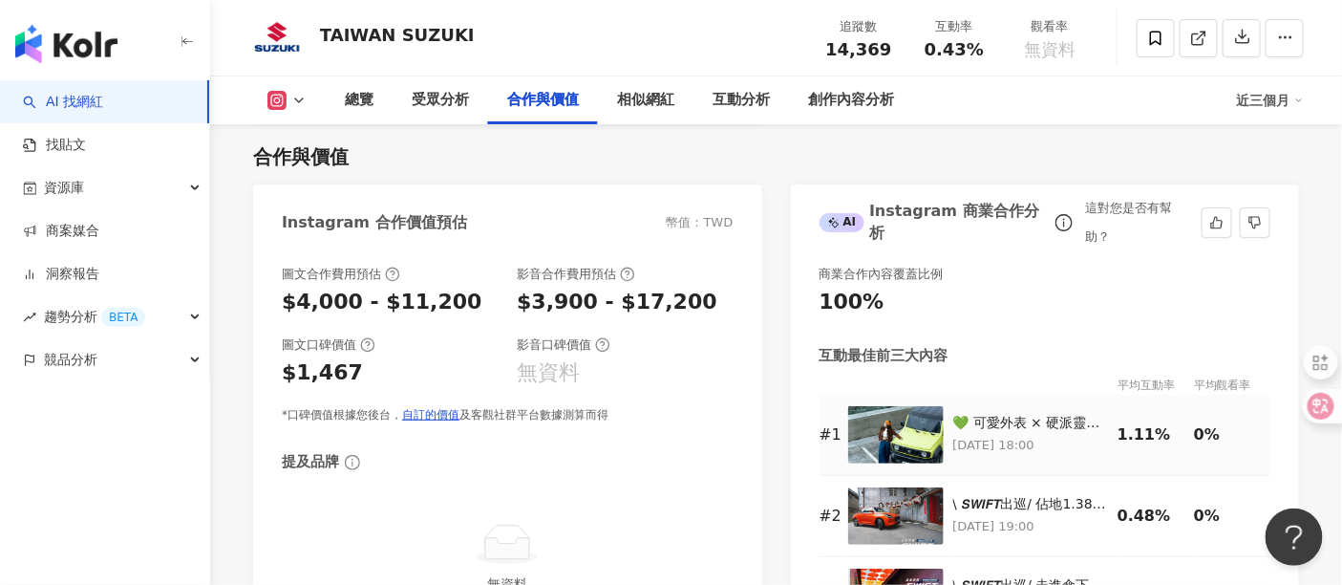
click at [1029, 425] on div "💚 可愛外表 × 硬派靈魂！ 𝗦𝗨𝗭𝗨𝗞𝗜 𝗝𝗜𝗠𝗡𝗬就是妳的冒險系閨蜜！ 復古小方車的外型太吸睛，雙門四座輕巧好開，停車也超方便👌 高駕駛視野＋靈活身形，無…" at bounding box center [1032, 423] width 156 height 19
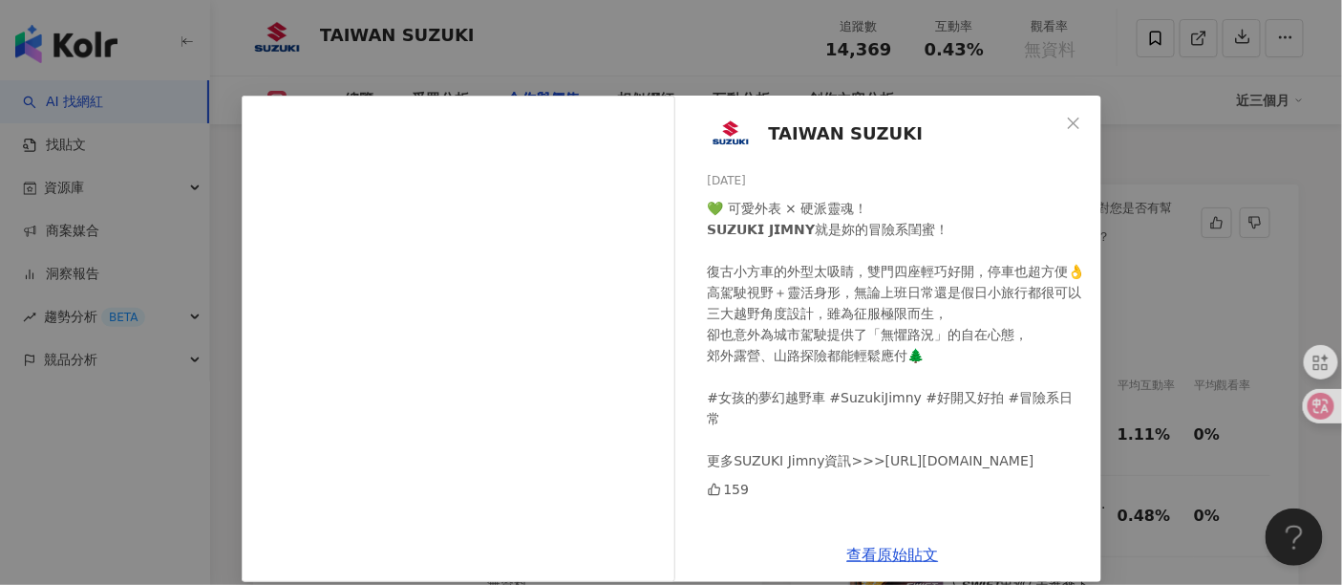
scroll to position [19, 0]
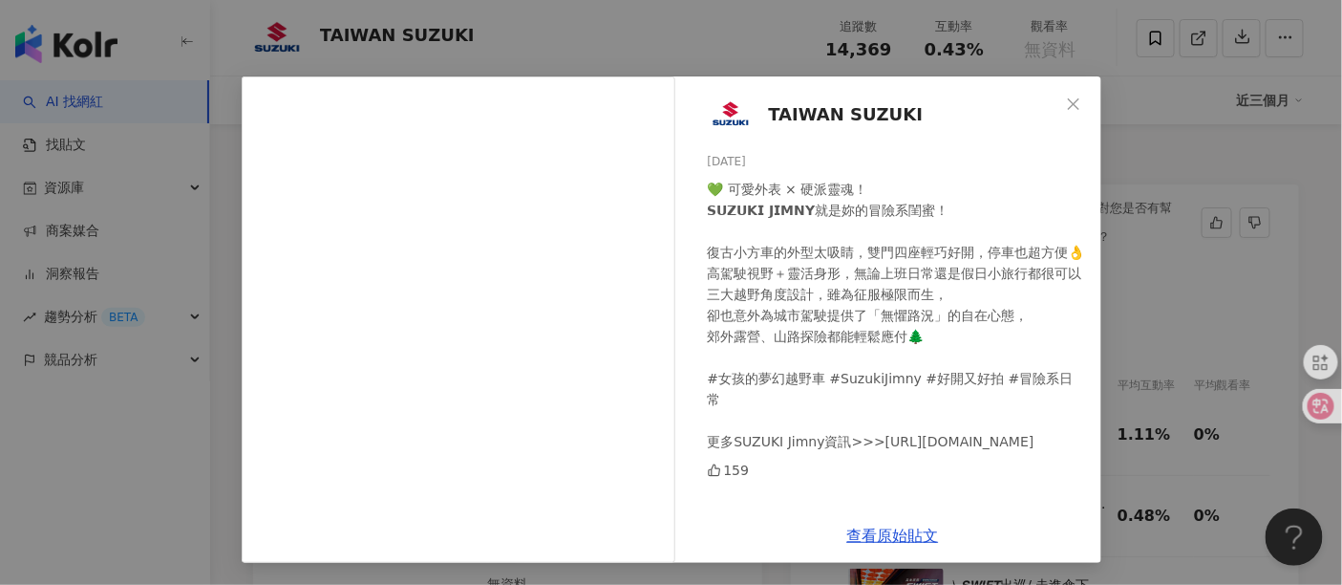
click at [715, 381] on div "💚 可愛外表 × 硬派靈魂！ 𝗦𝗨𝗭𝗨𝗞𝗜 𝗝𝗜𝗠𝗡𝗬就是妳的冒險系閨蜜！ 復古小方車的外型太吸睛，雙門四座輕巧好開，停車也超方便👌 高駕駛視野＋靈活身形，無…" at bounding box center [897, 315] width 378 height 273
drag, startPoint x: 765, startPoint y: 377, endPoint x: 1009, endPoint y: 359, distance: 244.3
click at [842, 384] on div "💚 可愛外表 × 硬派靈魂！ 𝗦𝗨𝗭𝗨𝗞𝗜 𝗝𝗜𝗠𝗡𝗬就是妳的冒險系閨蜜！ 復古小方車的外型太吸睛，雙門四座輕巧好開，停車也超方便👌 高駕駛視野＋靈活身形，無…" at bounding box center [897, 315] width 378 height 273
click at [1010, 359] on div "💚 可愛外表 × 硬派靈魂！ 𝗦𝗨𝗭𝗨𝗞𝗜 𝗝𝗜𝗠𝗡𝗬就是妳的冒險系閨蜜！ 復古小方車的外型太吸睛，雙門四座輕巧好開，停車也超方便👌 高駕駛視野＋靈活身形，無…" at bounding box center [897, 315] width 378 height 273
click at [927, 282] on div "💚 可愛外表 × 硬派靈魂！ 𝗦𝗨𝗭𝗨𝗞𝗜 𝗝𝗜𝗠𝗡𝗬就是妳的冒險系閨蜜！ 復古小方車的外型太吸睛，雙門四座輕巧好開，停車也超方便👌 高駕駛視野＋靈活身形，無…" at bounding box center [897, 315] width 378 height 273
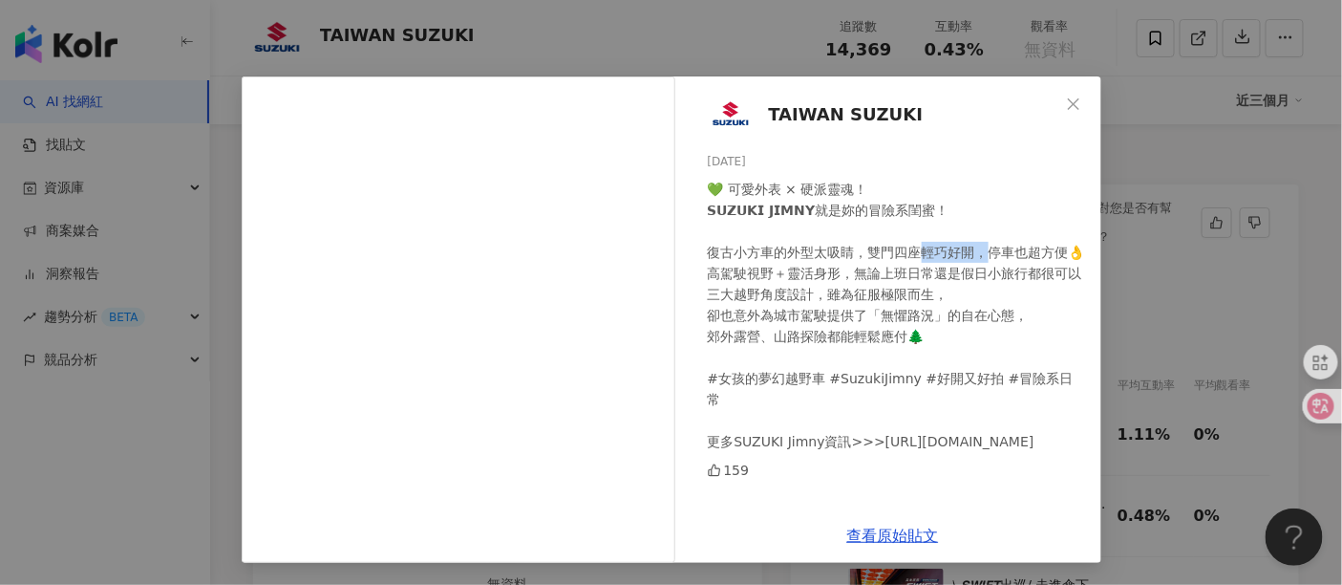
drag, startPoint x: 909, startPoint y: 262, endPoint x: 977, endPoint y: 255, distance: 69.1
click at [977, 255] on div "💚 可愛外表 × 硬派靈魂！ 𝗦𝗨𝗭𝗨𝗞𝗜 𝗝𝗜𝗠𝗡𝗬就是妳的冒險系閨蜜！ 復古小方車的外型太吸睛，雙門四座輕巧好開，停車也超方便👌 高駕駛視野＋靈活身形，無…" at bounding box center [897, 315] width 378 height 273
click at [1008, 257] on div "💚 可愛外表 × 硬派靈魂！ 𝗦𝗨𝗭𝗨𝗞𝗜 𝗝𝗜𝗠𝗡𝗬就是妳的冒險系閨蜜！ 復古小方車的外型太吸睛，雙門四座輕巧好開，停車也超方便👌 高駕駛視野＋靈活身形，無…" at bounding box center [897, 315] width 378 height 273
drag, startPoint x: 771, startPoint y: 279, endPoint x: 814, endPoint y: 279, distance: 43.0
click at [814, 279] on div "💚 可愛外表 × 硬派靈魂！ 𝗦𝗨𝗭𝗨𝗞𝗜 𝗝𝗜𝗠𝗡𝗬就是妳的冒險系閨蜜！ 復古小方車的外型太吸睛，雙門四座輕巧好開，停車也超方便👌 高駕駛視野＋靈活身形，無…" at bounding box center [897, 315] width 378 height 273
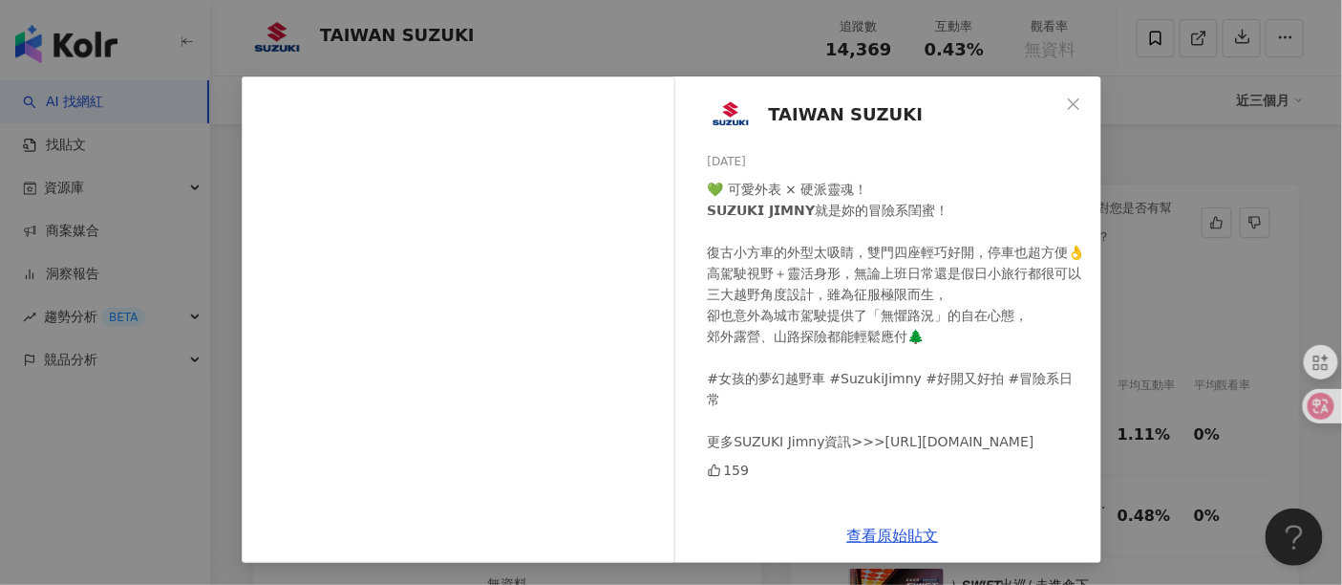
click at [806, 313] on div "💚 可愛外表 × 硬派靈魂！ 𝗦𝗨𝗭𝗨𝗞𝗜 𝗝𝗜𝗠𝗡𝗬就是妳的冒險系閨蜜！ 復古小方車的外型太吸睛，雙門四座輕巧好開，停車也超方便👌 高駕駛視野＋靈活身形，無…" at bounding box center [897, 315] width 378 height 273
drag, startPoint x: 773, startPoint y: 314, endPoint x: 988, endPoint y: 318, distance: 215.0
click at [988, 318] on div "💚 可愛外表 × 硬派靈魂！ 𝗦𝗨𝗭𝗨𝗞𝗜 𝗝𝗜𝗠𝗡𝗬就是妳的冒險系閨蜜！ 復古小方車的外型太吸睛，雙門四座輕巧好開，停車也超方便👌 高駕駛視野＋靈活身形，無…" at bounding box center [897, 315] width 378 height 273
click at [976, 326] on div at bounding box center [976, 326] width 0 height 0
click at [1075, 105] on span "Close" at bounding box center [1074, 104] width 38 height 15
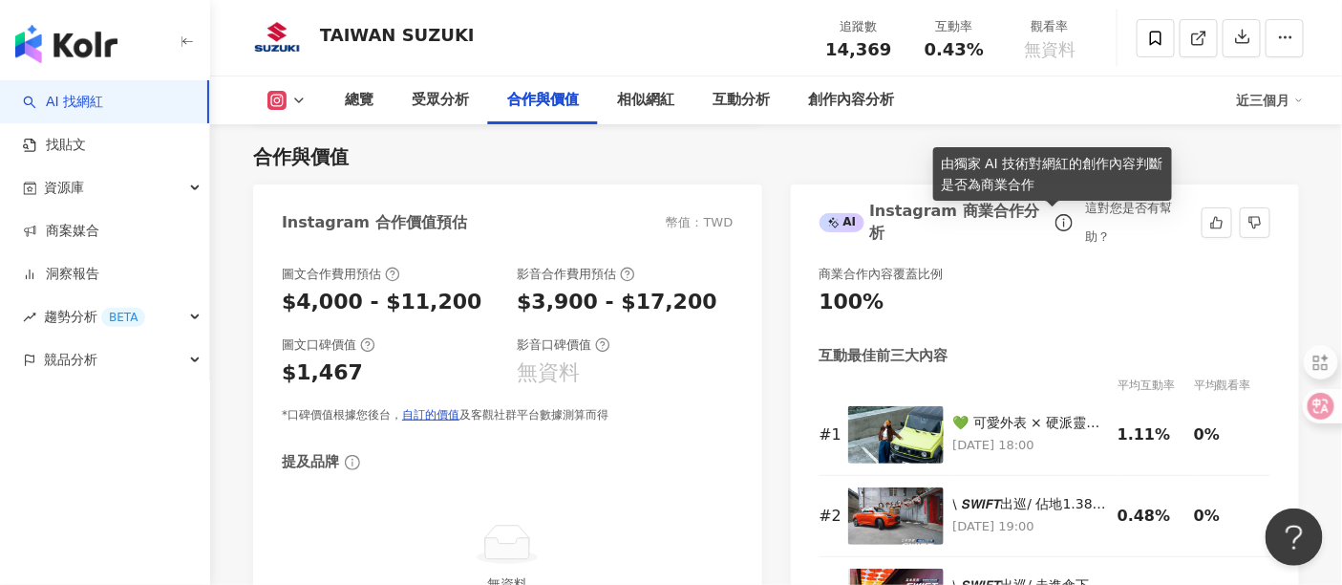
scroll to position [2559, 0]
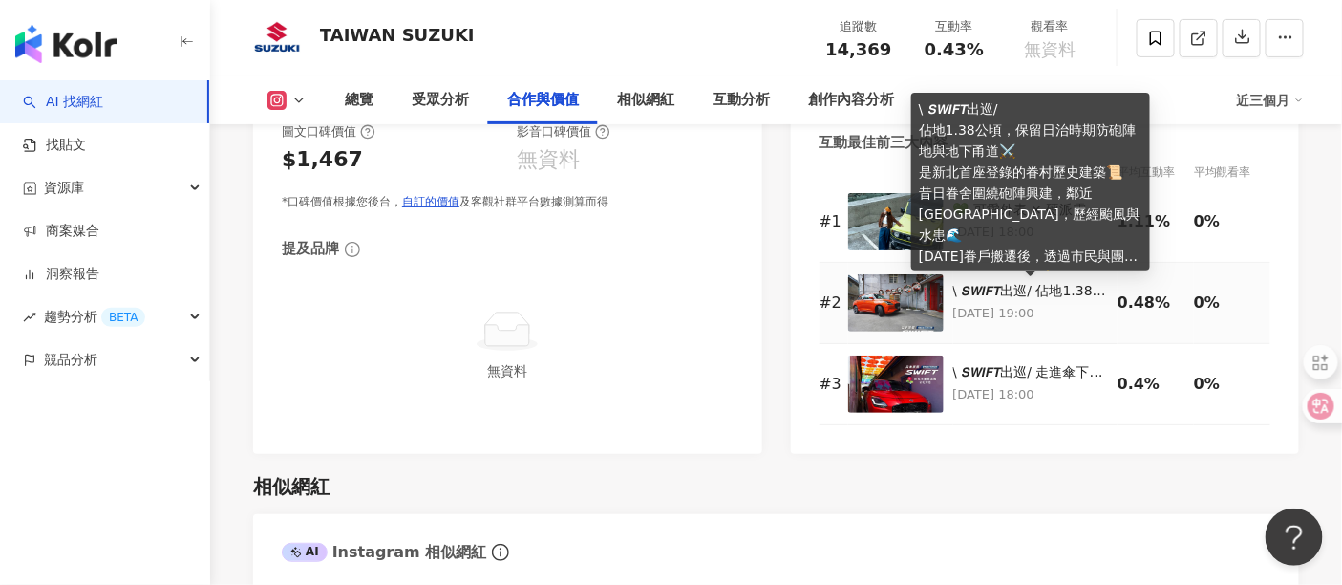
click at [1028, 290] on div "\ 𝙎𝙒𝙄𝙁𝙏出巡/ 佔地1.38公頃，保留日治時期防砲陣地與地下甬道⚔️ 是新北首座登錄的眷村歷史建築📜 昔日眷舍圍繞砲陣興建，鄰近淡水河，歷經颱風與水患🌊…" at bounding box center [1032, 291] width 156 height 19
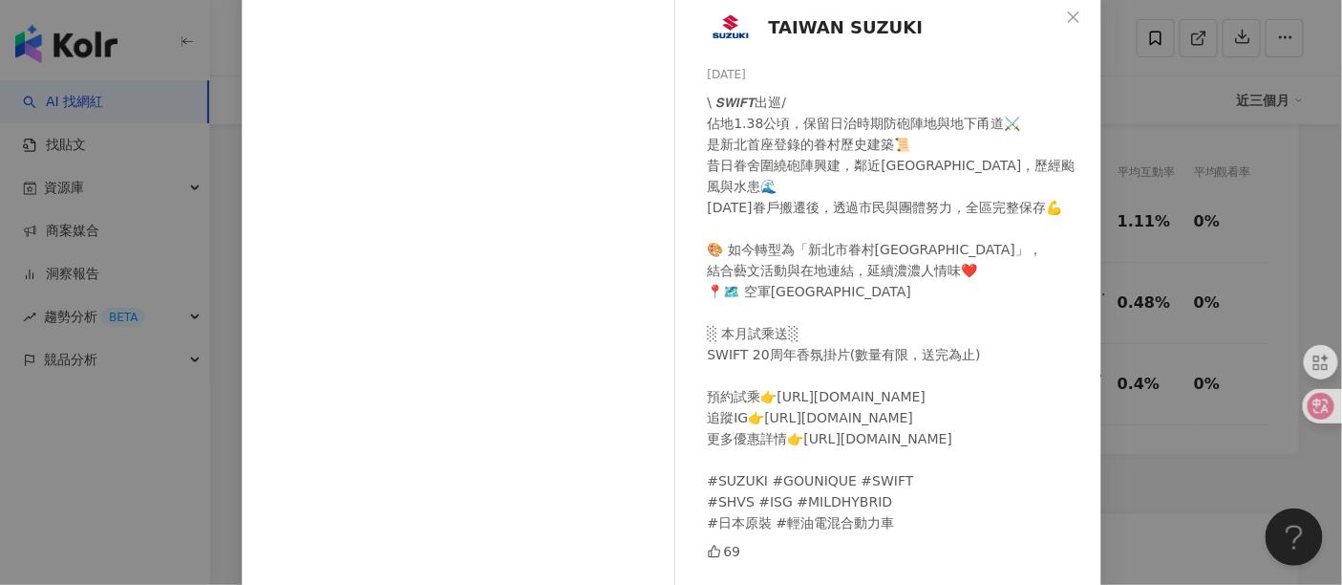
scroll to position [163, 0]
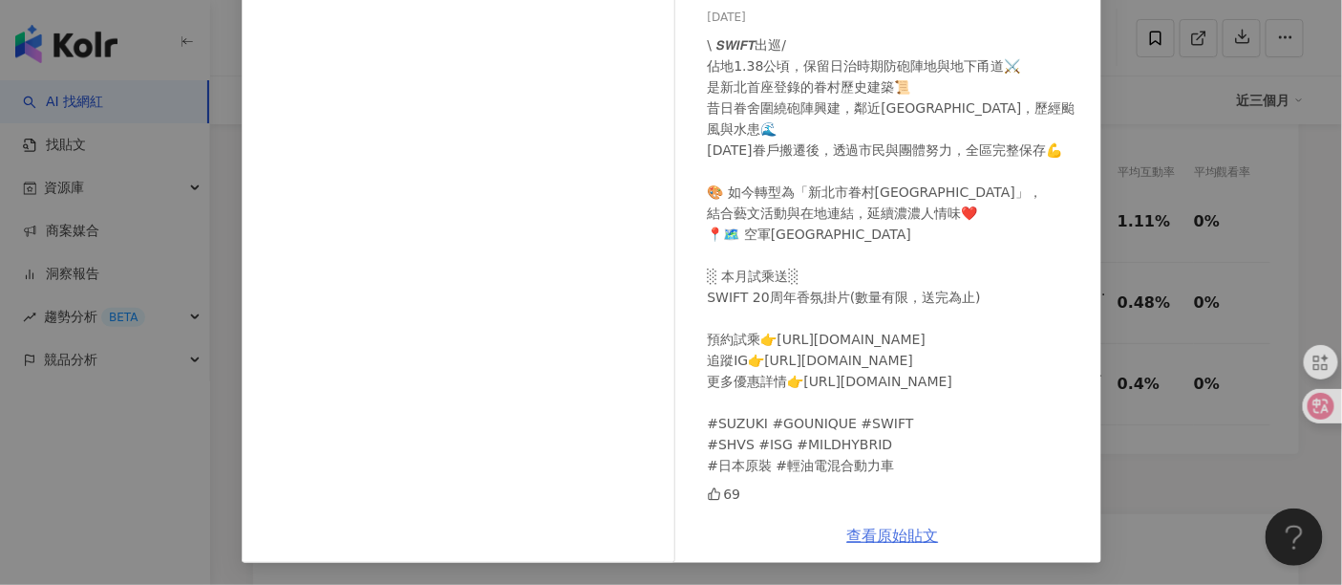
click at [879, 526] on link "查看原始貼文" at bounding box center [894, 535] width 92 height 18
click at [1208, 405] on div "TAIWAN SUZUKI 2025/7/9 \ 𝙎𝙒𝙄𝙁𝙏出巡/ 佔地1.38公頃，保留日治時期防砲陣地與地下甬道⚔️ 是新北首座登錄的眷村歷史建築📜 昔日…" at bounding box center [671, 292] width 1342 height 585
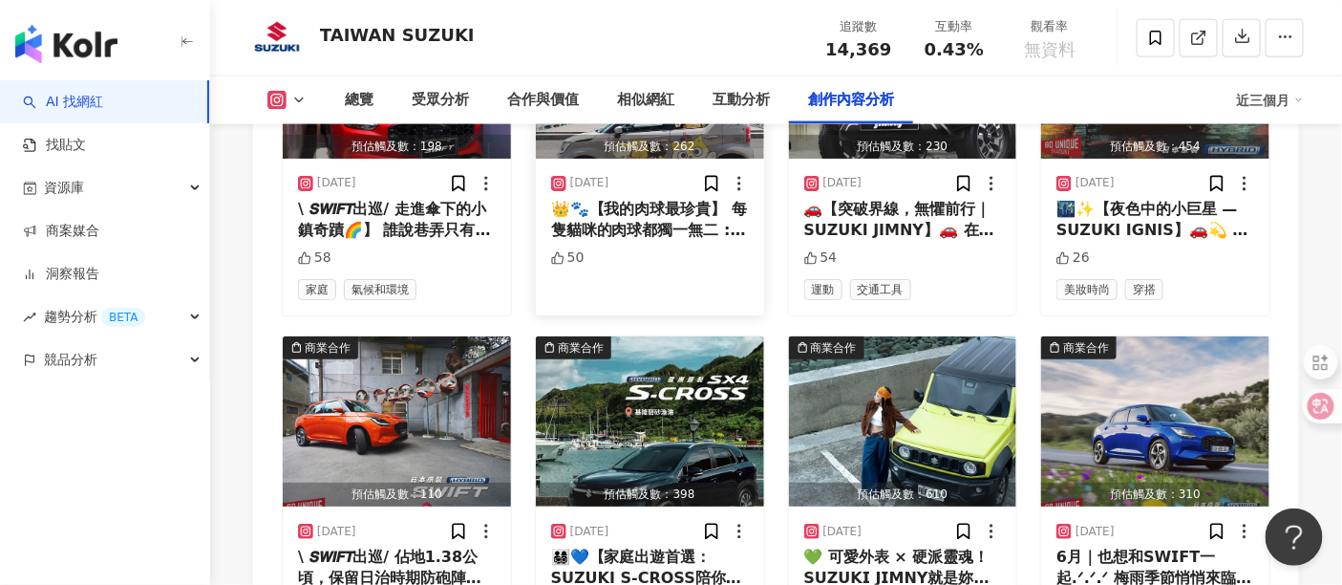
scroll to position [5612, 0]
